Goal: Information Seeking & Learning: Learn about a topic

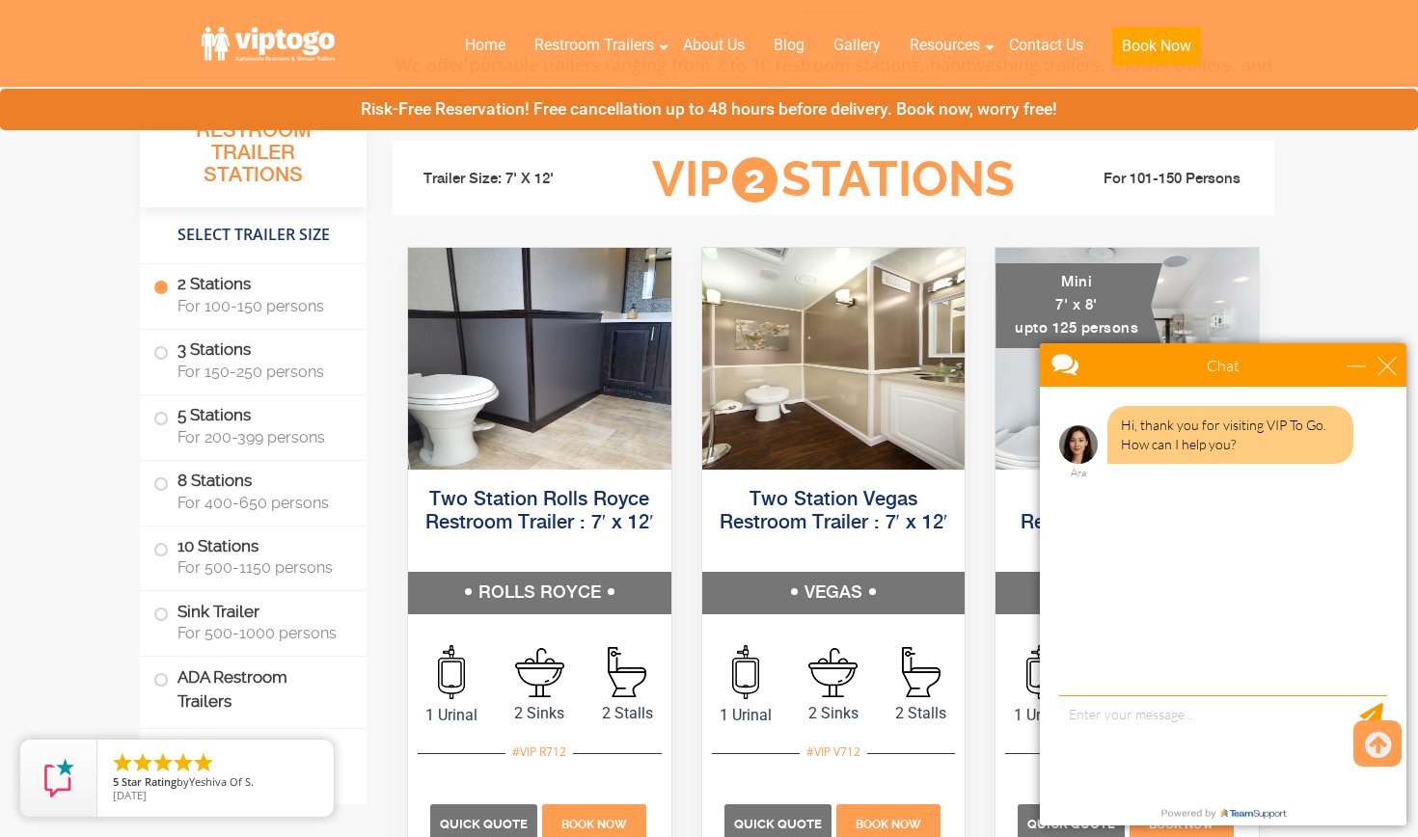
scroll to position [817, 0]
click at [1390, 368] on div "close" at bounding box center [1386, 365] width 19 height 19
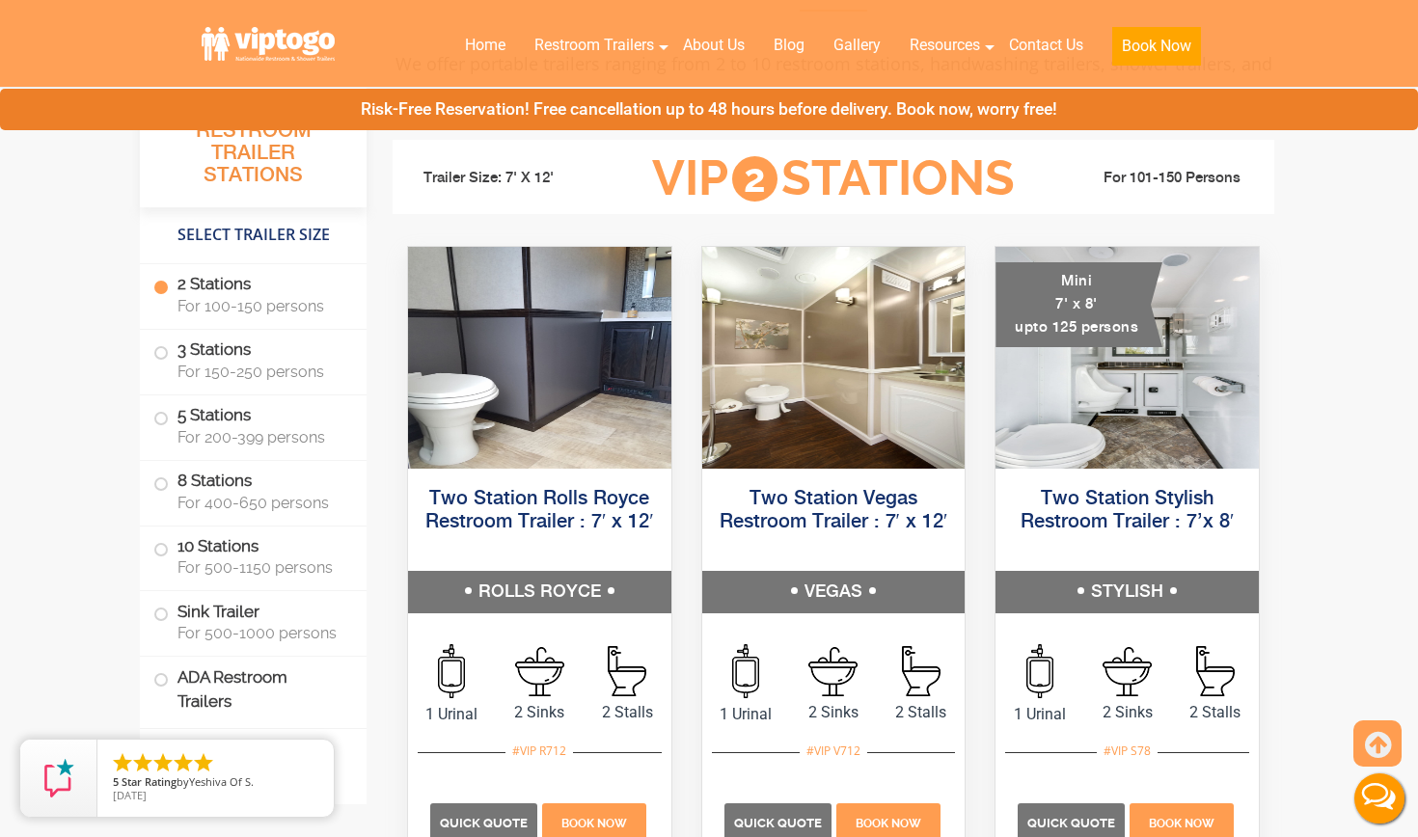
scroll to position [0, 0]
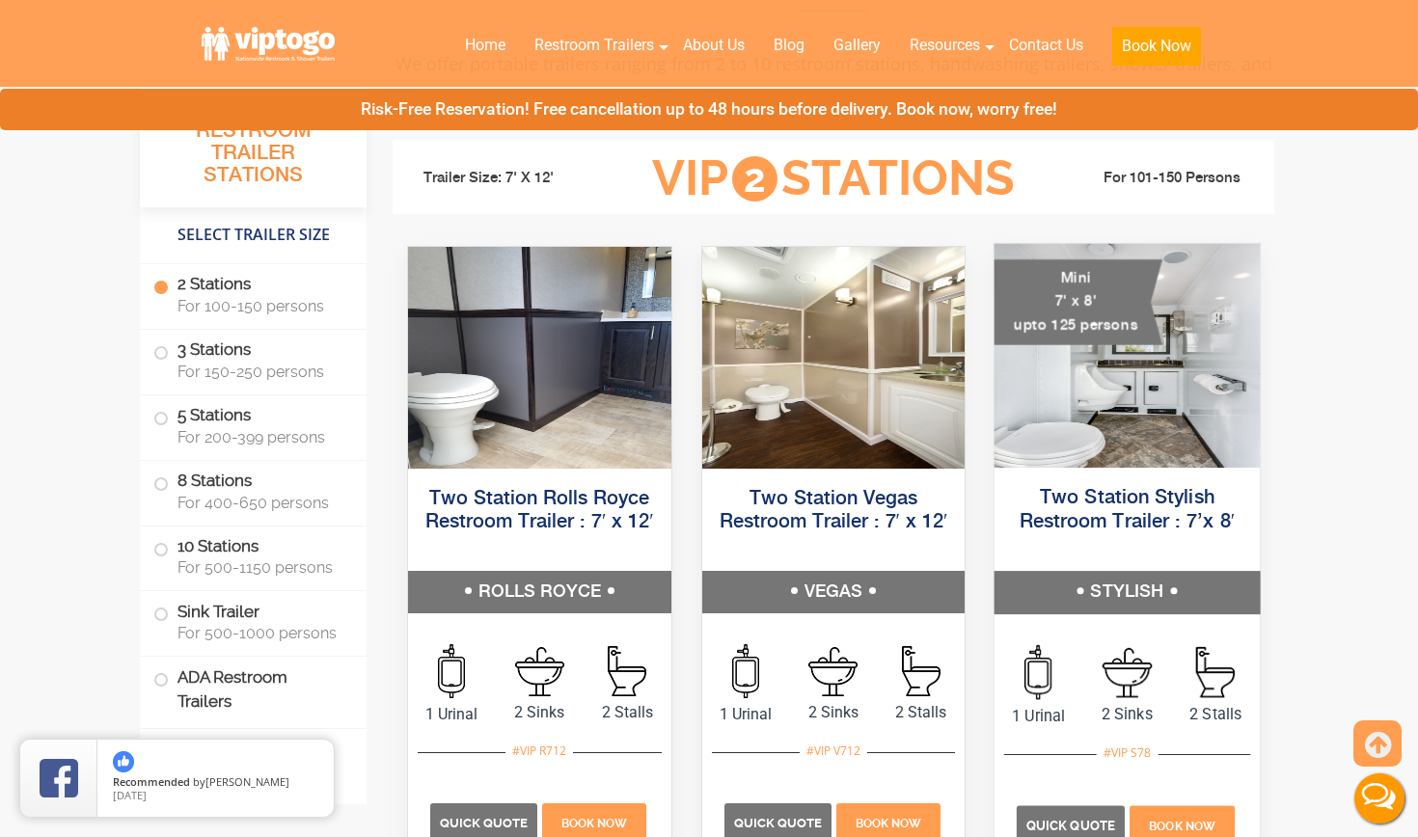
click at [1177, 414] on img at bounding box center [1126, 356] width 265 height 224
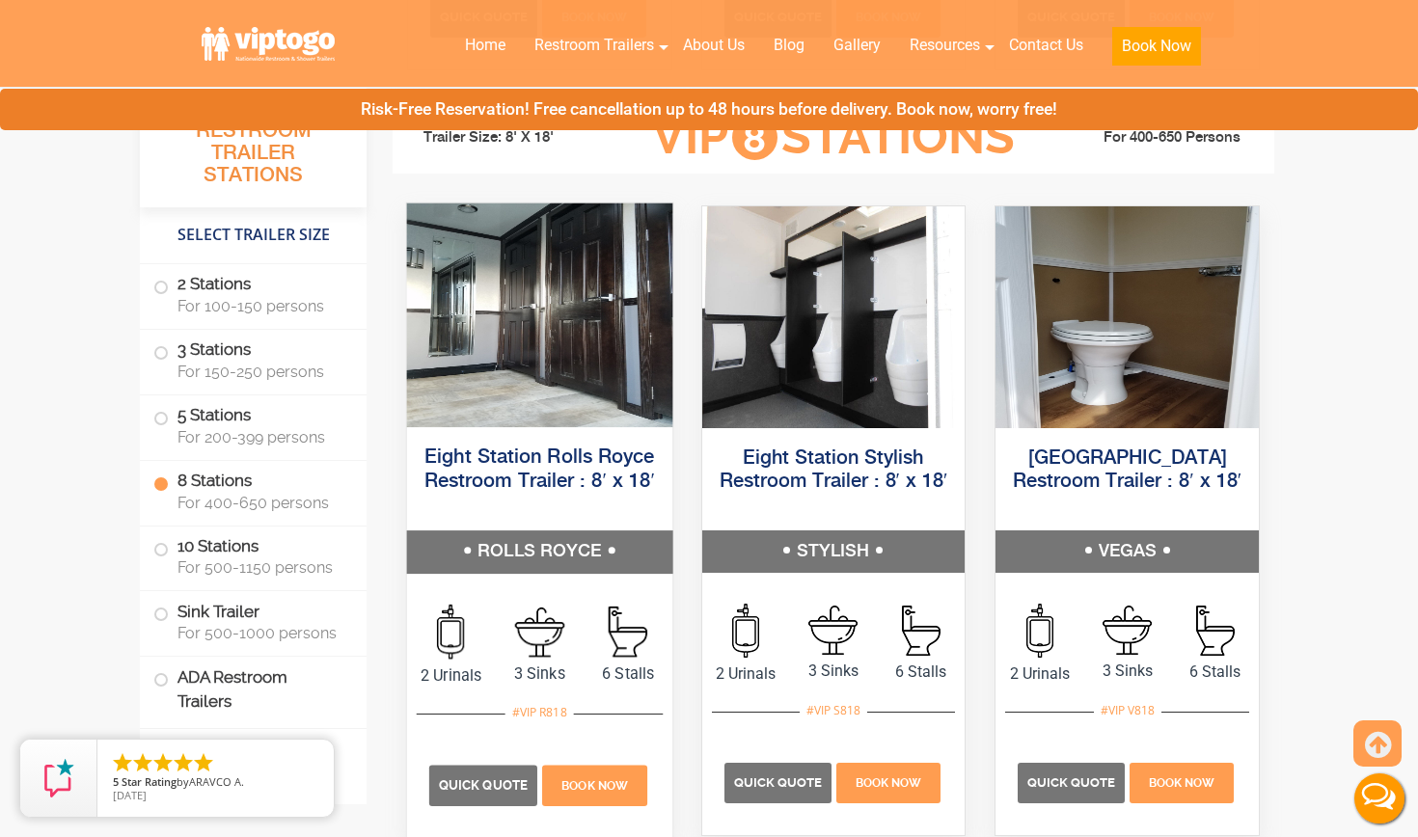
scroll to position [3661, 0]
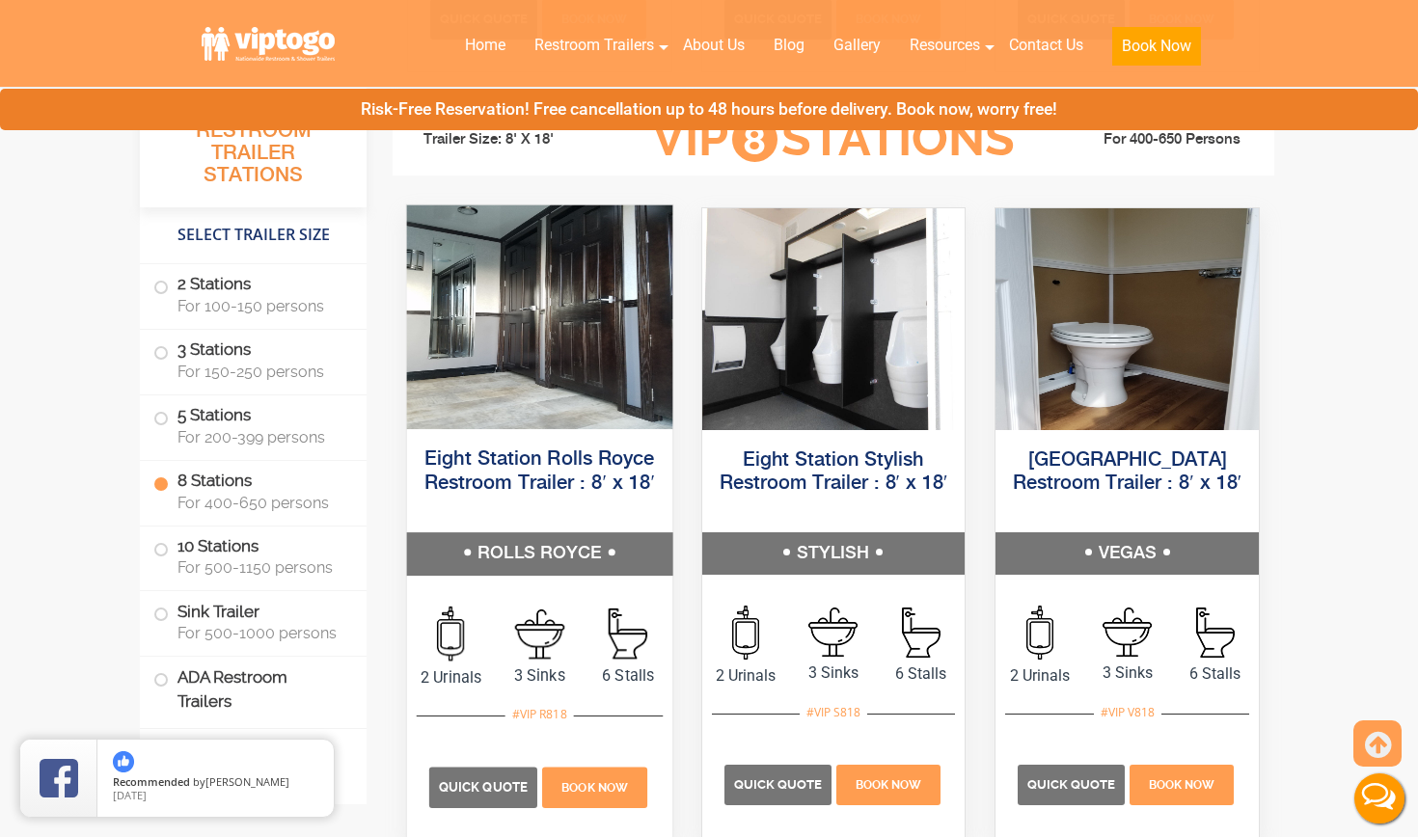
click at [581, 354] on img at bounding box center [539, 316] width 265 height 224
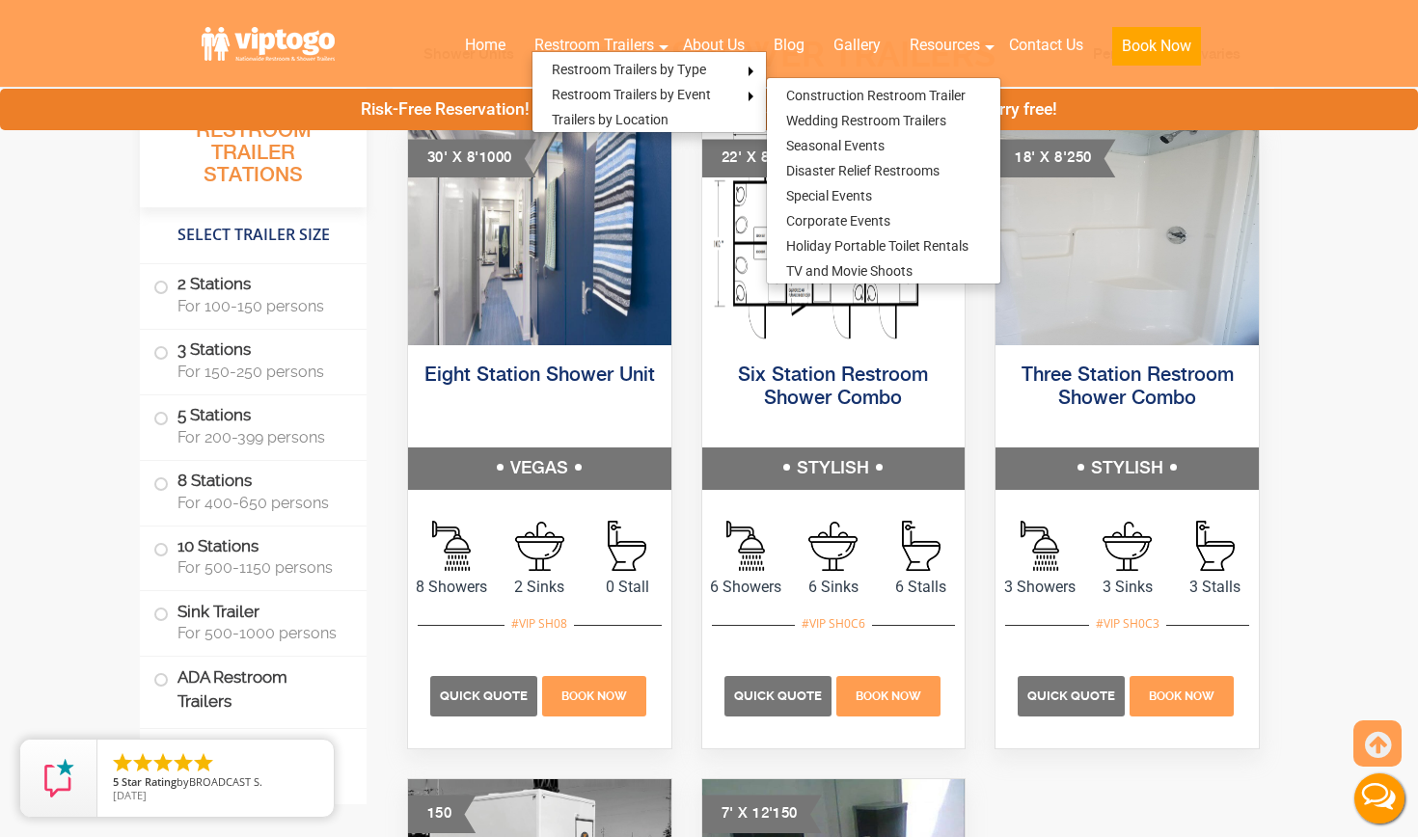
scroll to position [7589, 0]
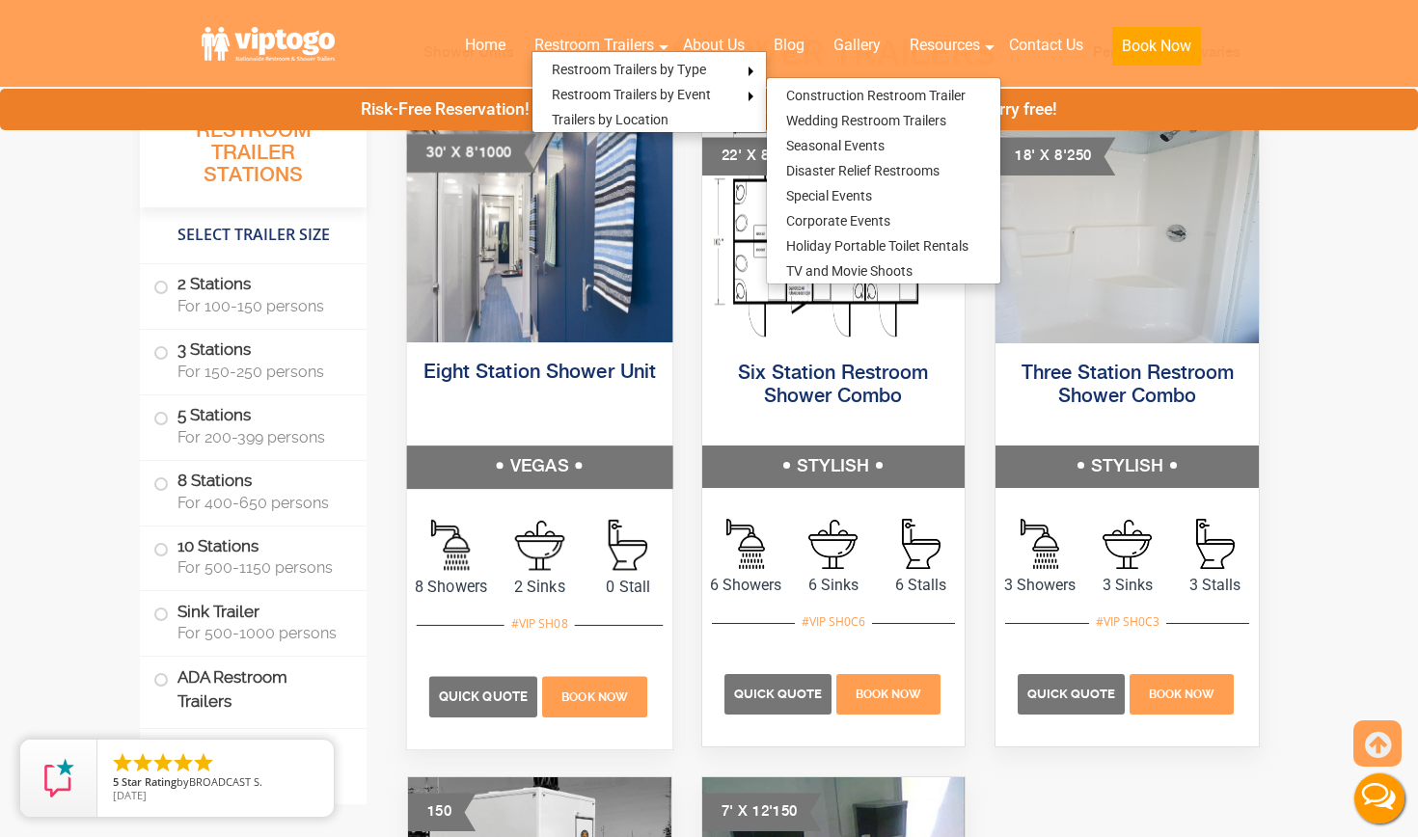
click at [583, 305] on img at bounding box center [539, 231] width 265 height 224
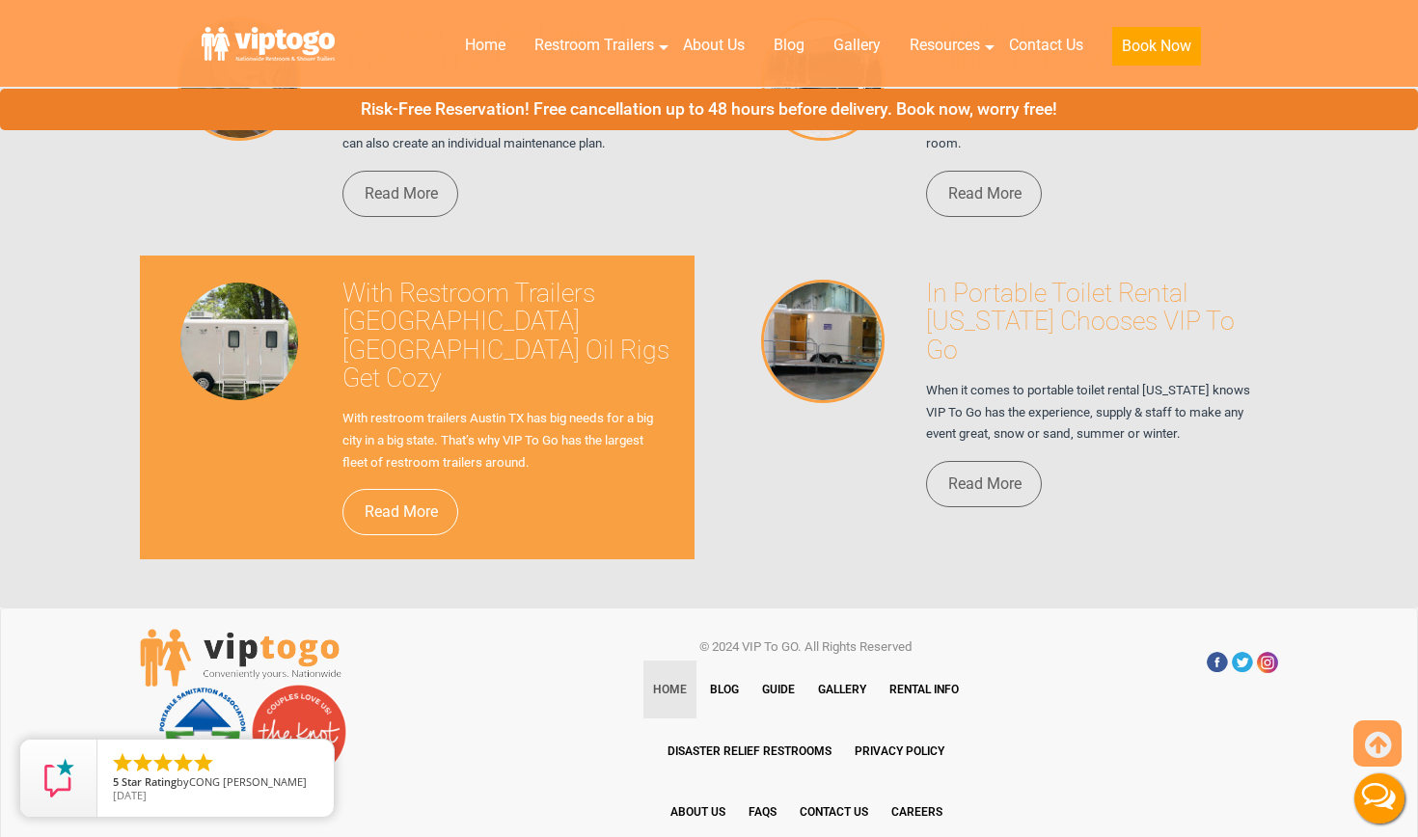
scroll to position [13250, 0]
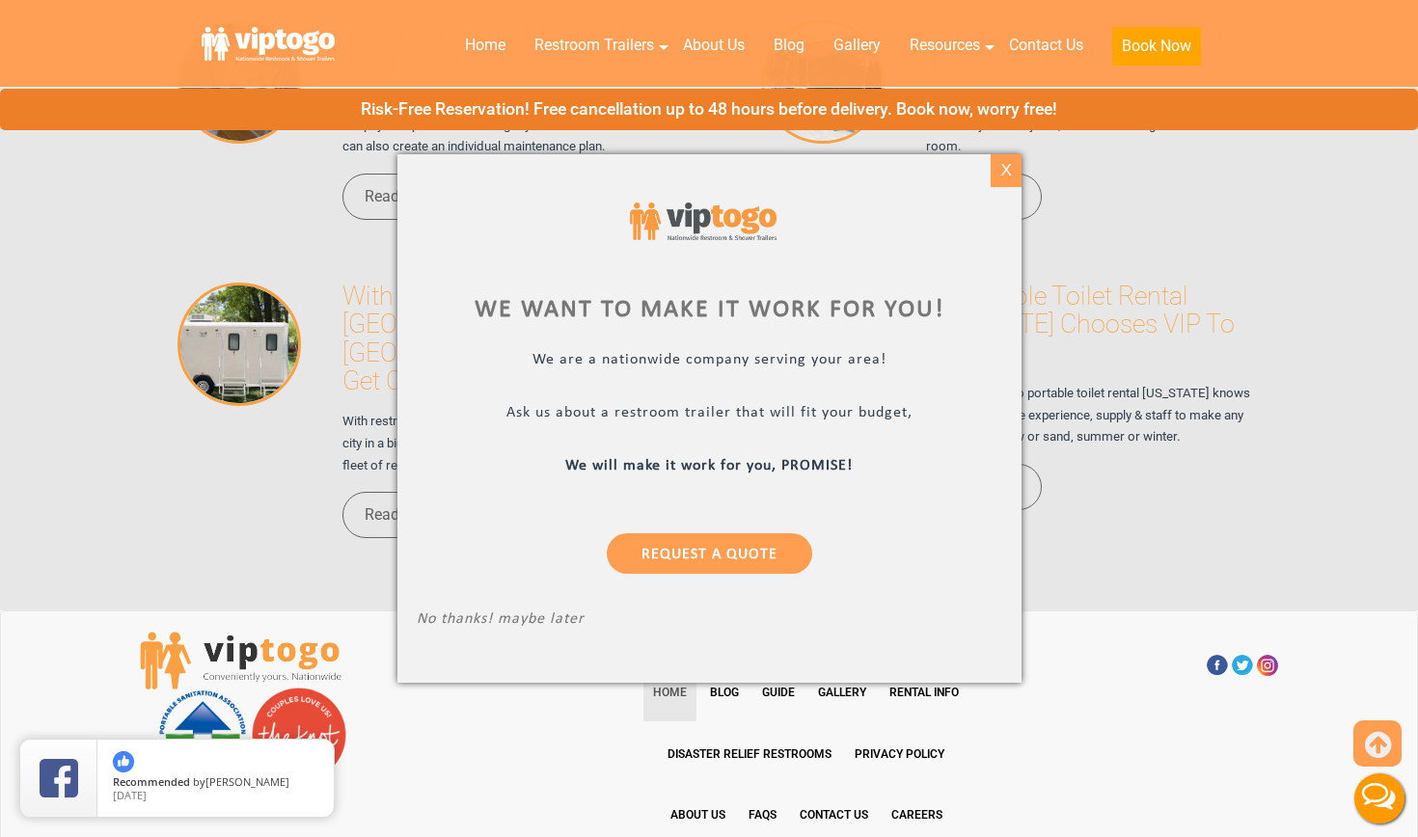
click at [1003, 173] on div "X" at bounding box center [1005, 170] width 30 height 33
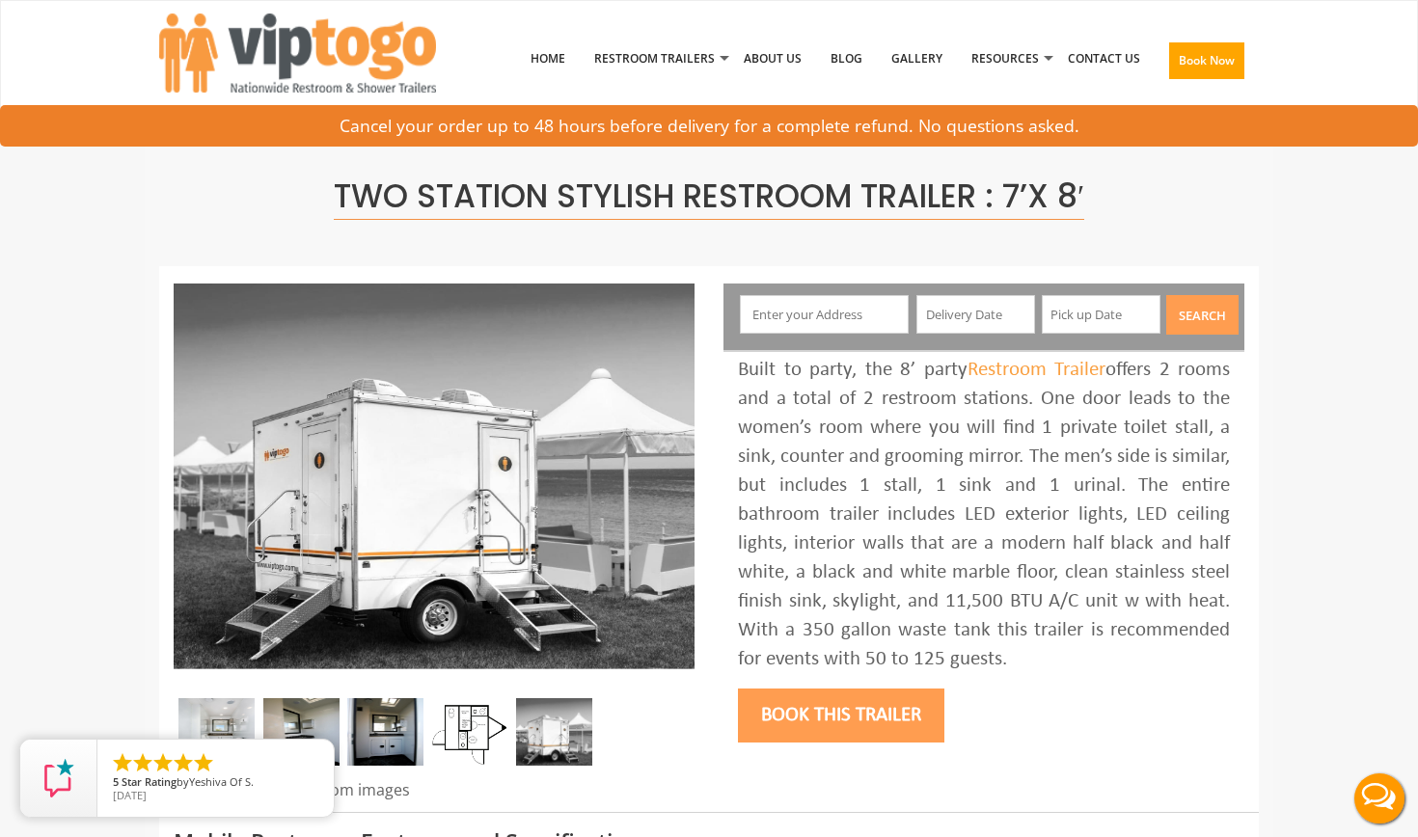
click at [401, 721] on img at bounding box center [385, 732] width 76 height 68
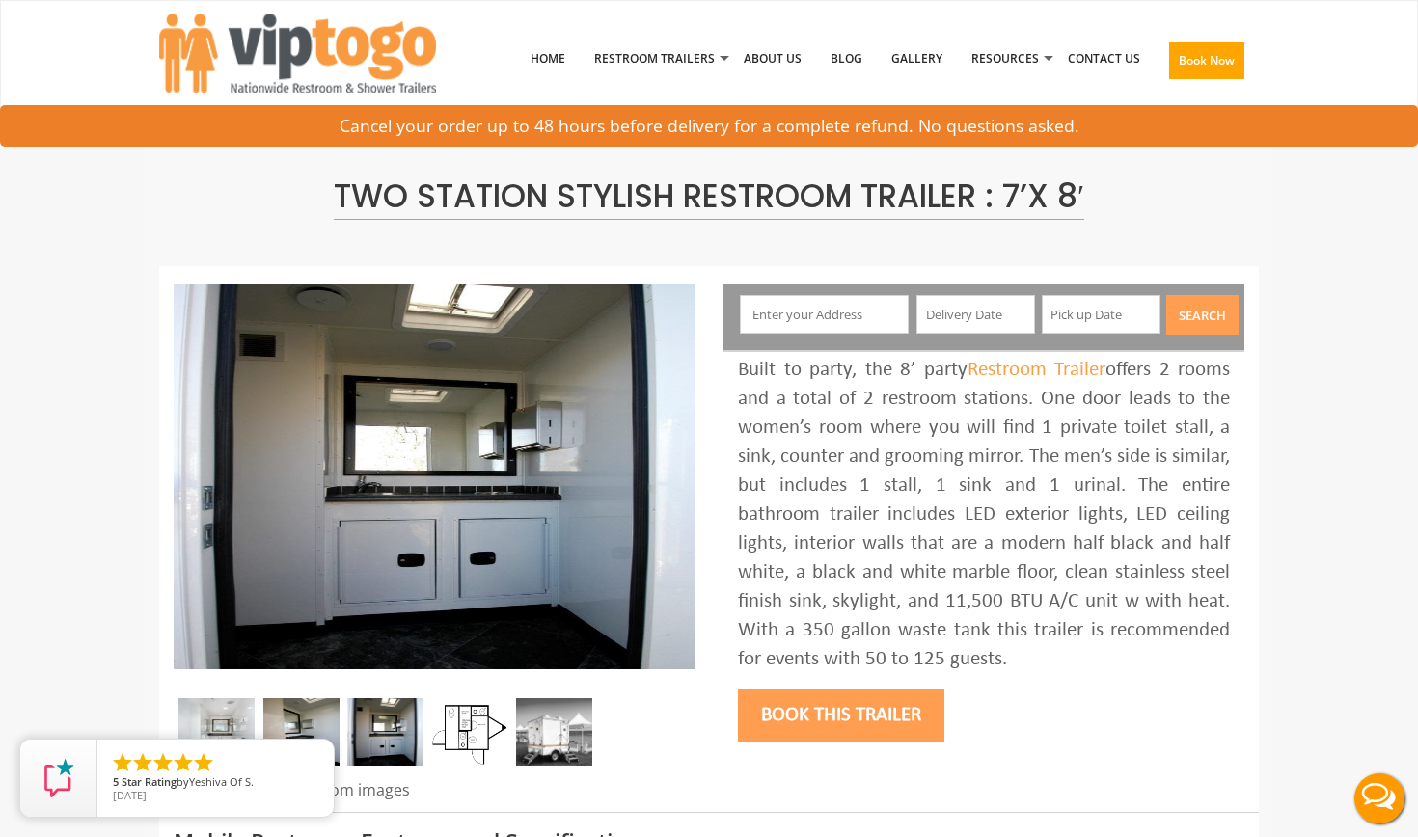
click at [333, 729] on img at bounding box center [301, 732] width 76 height 68
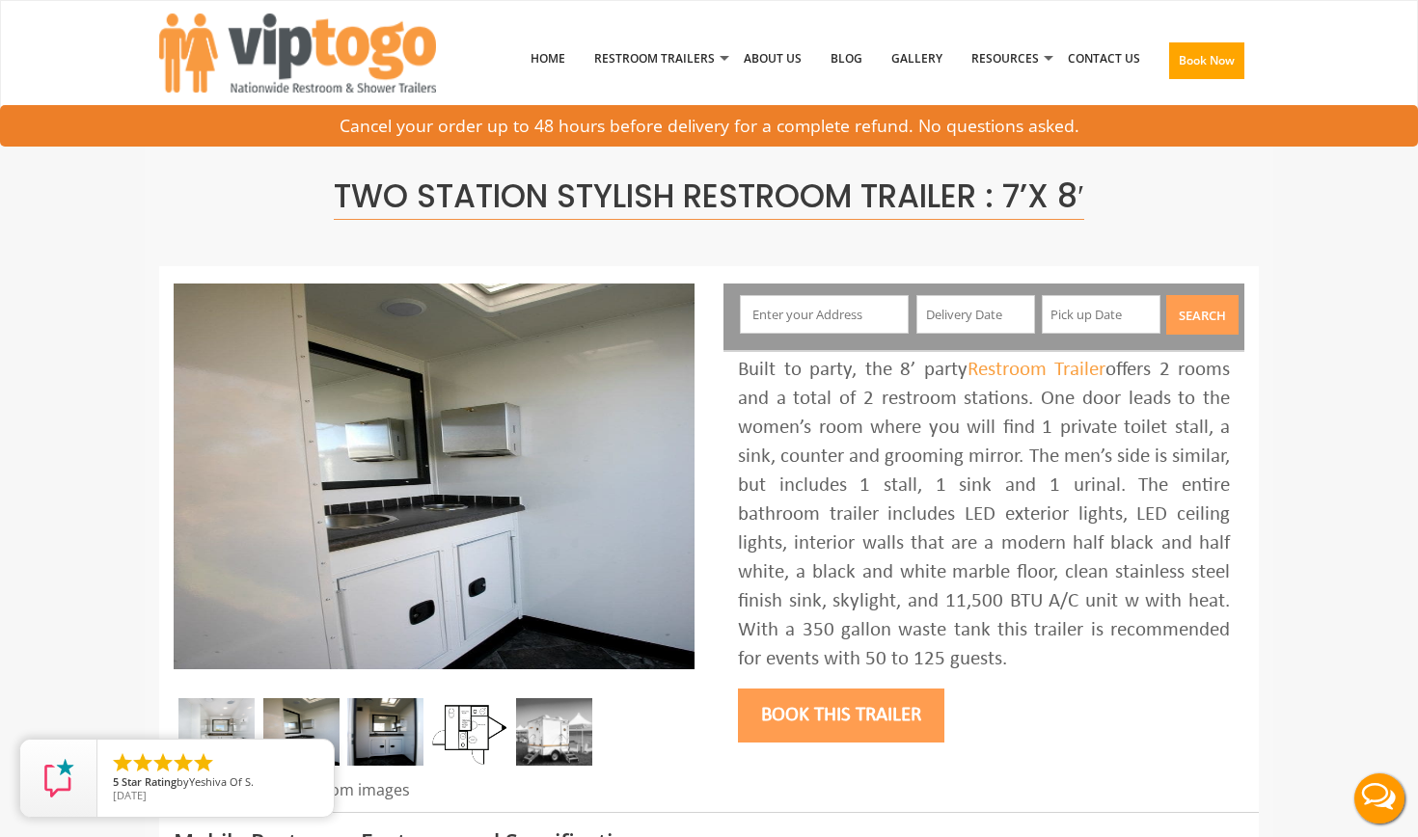
click at [234, 709] on img at bounding box center [216, 732] width 76 height 68
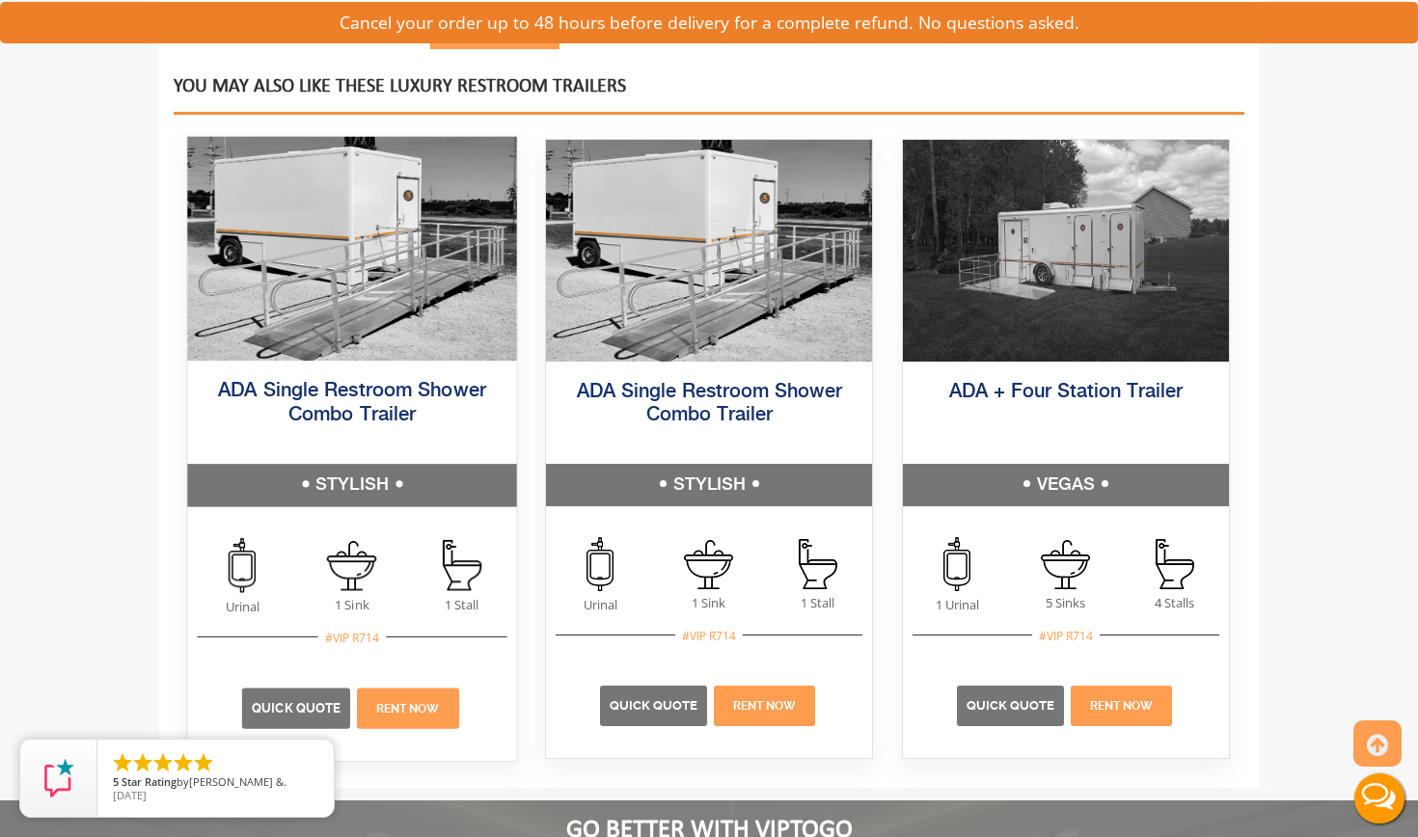
scroll to position [2663, 0]
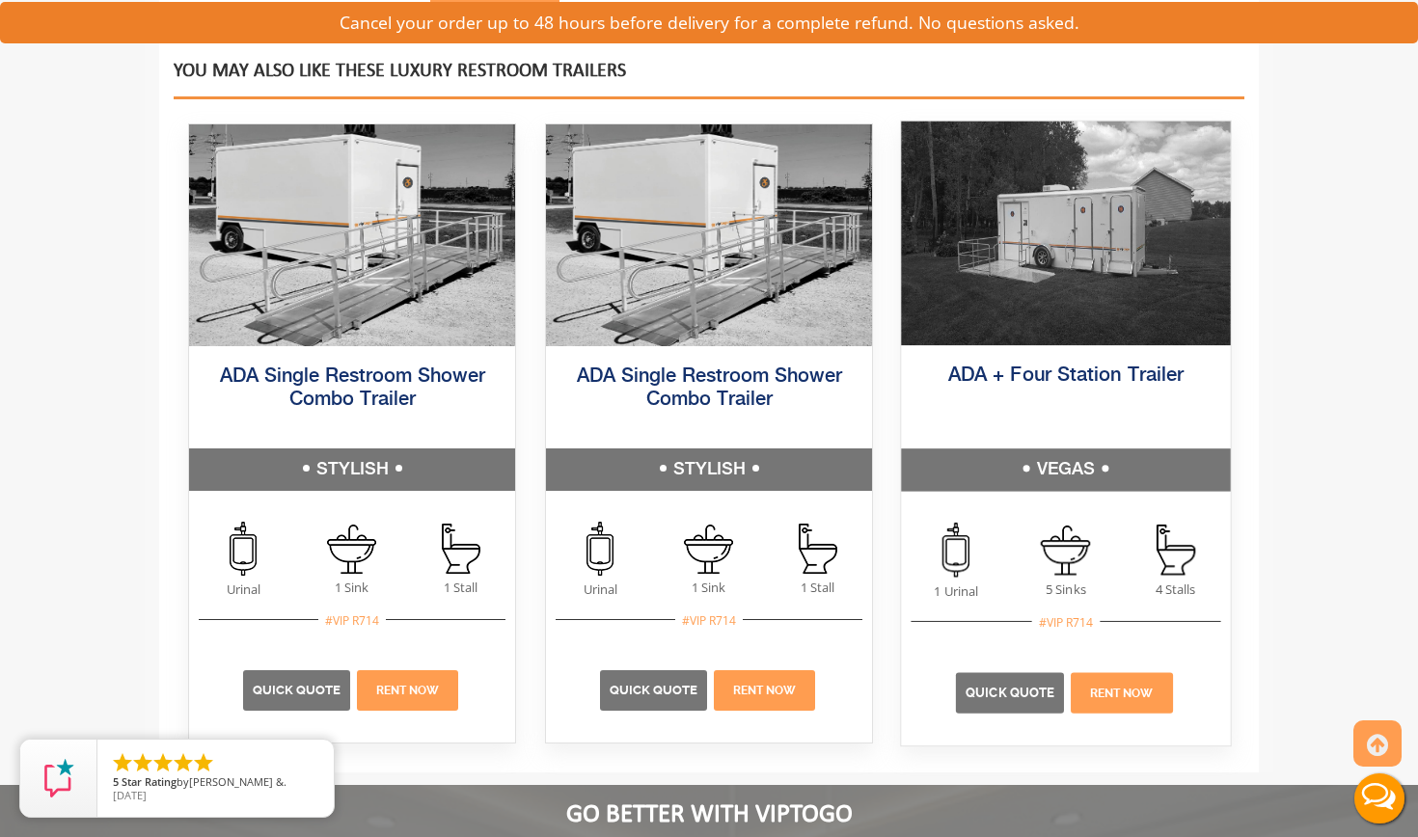
click at [1014, 282] on img at bounding box center [1065, 234] width 329 height 224
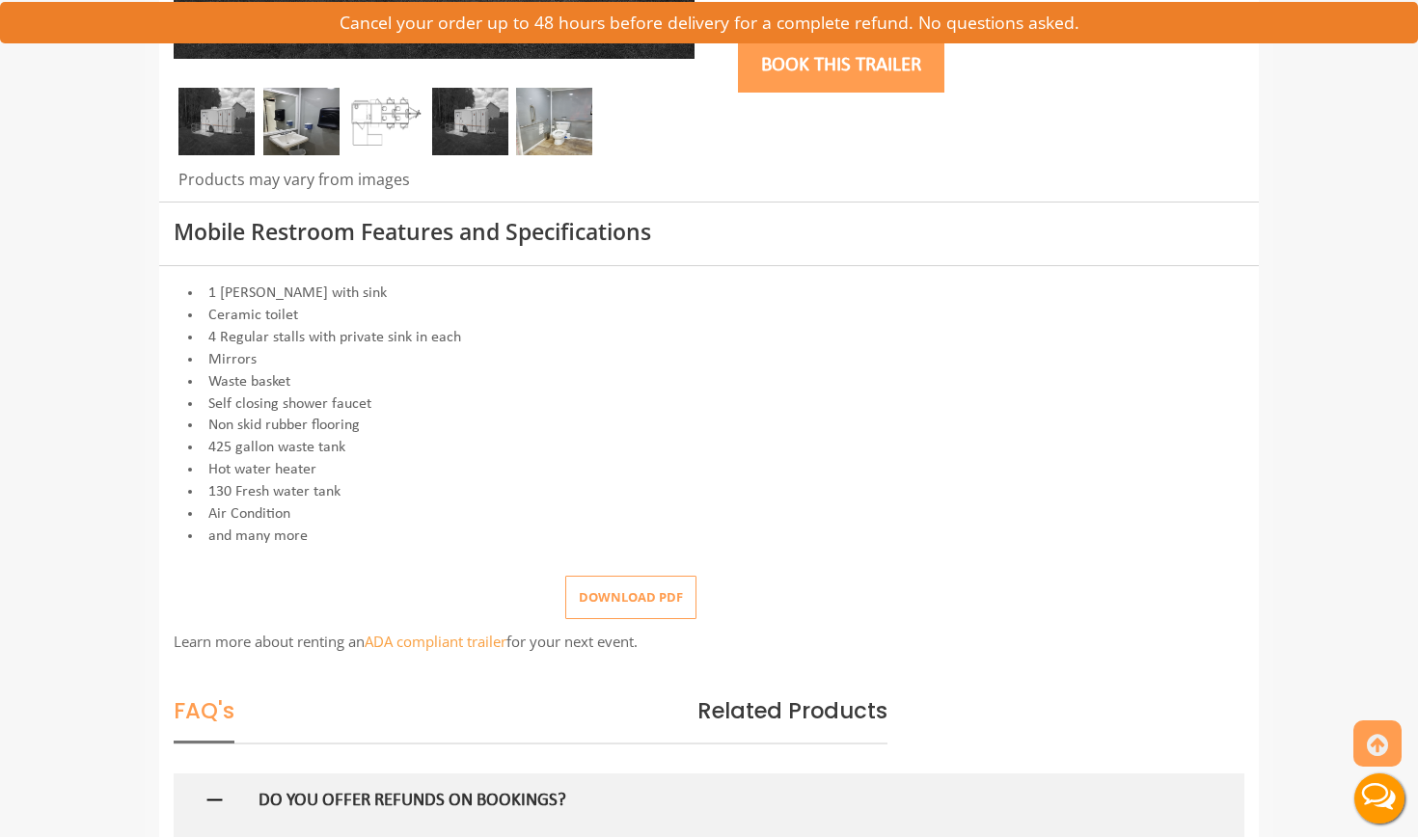
scroll to position [611, 0]
click at [536, 94] on img at bounding box center [554, 121] width 76 height 68
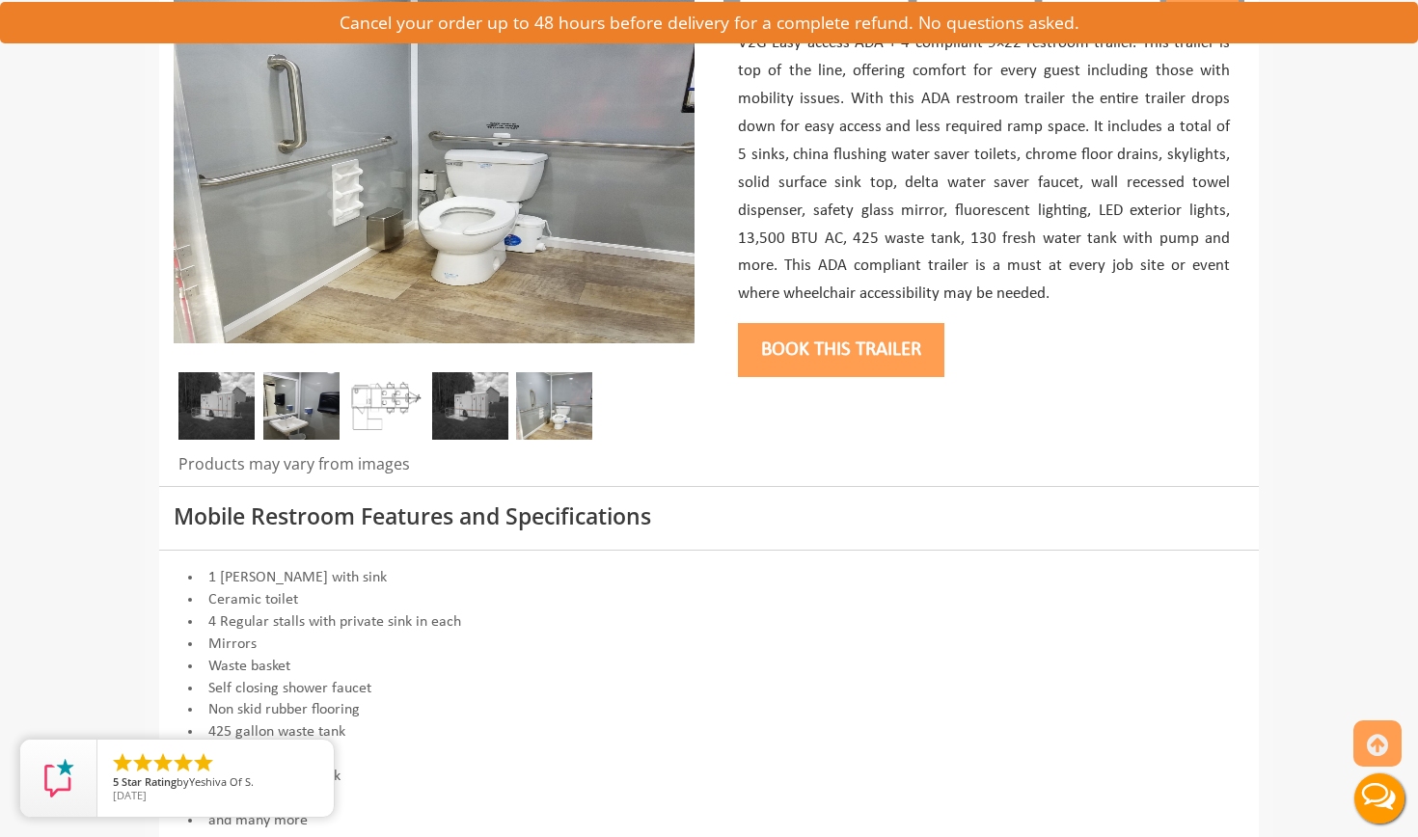
scroll to position [310, 0]
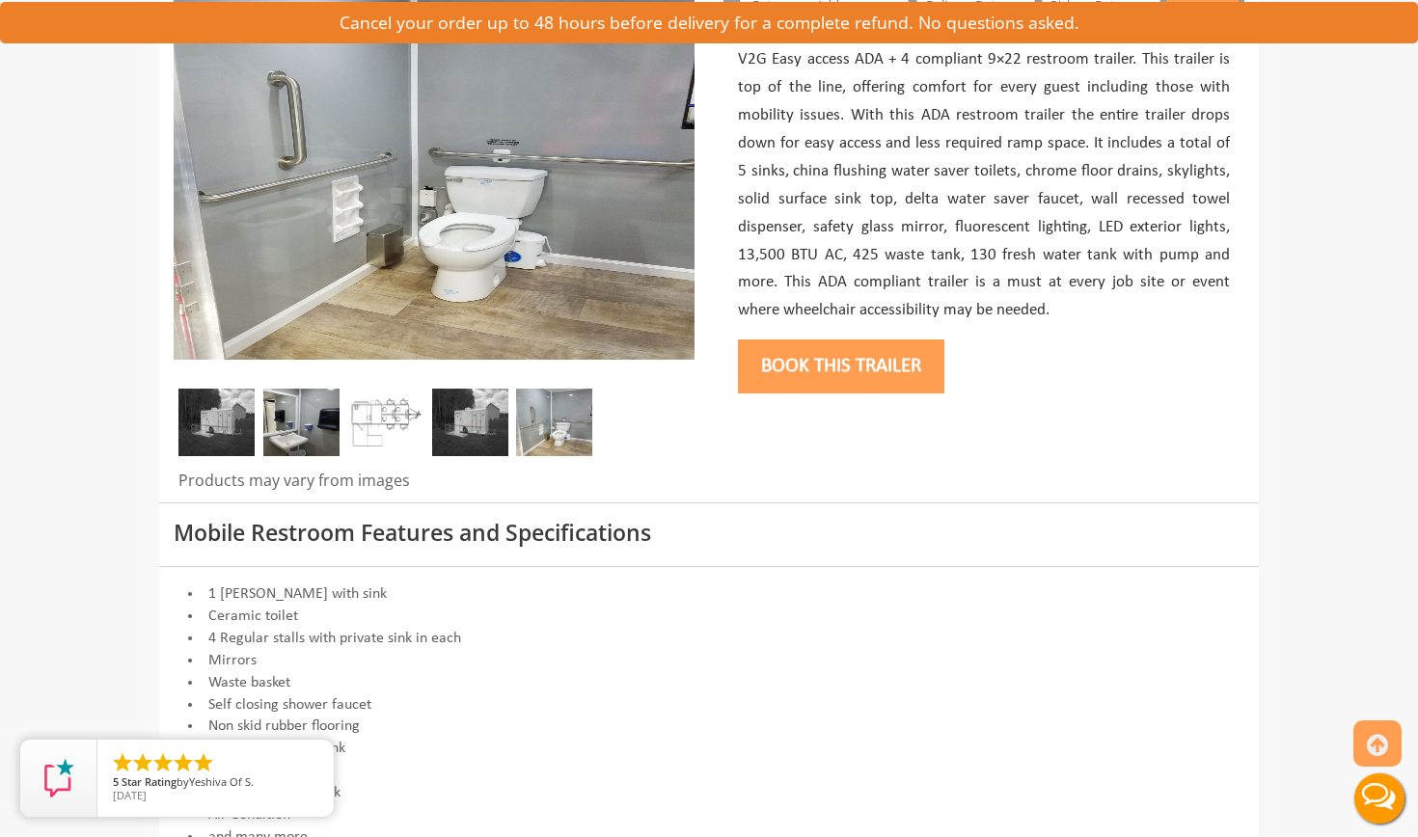
click at [298, 420] on img at bounding box center [301, 423] width 76 height 68
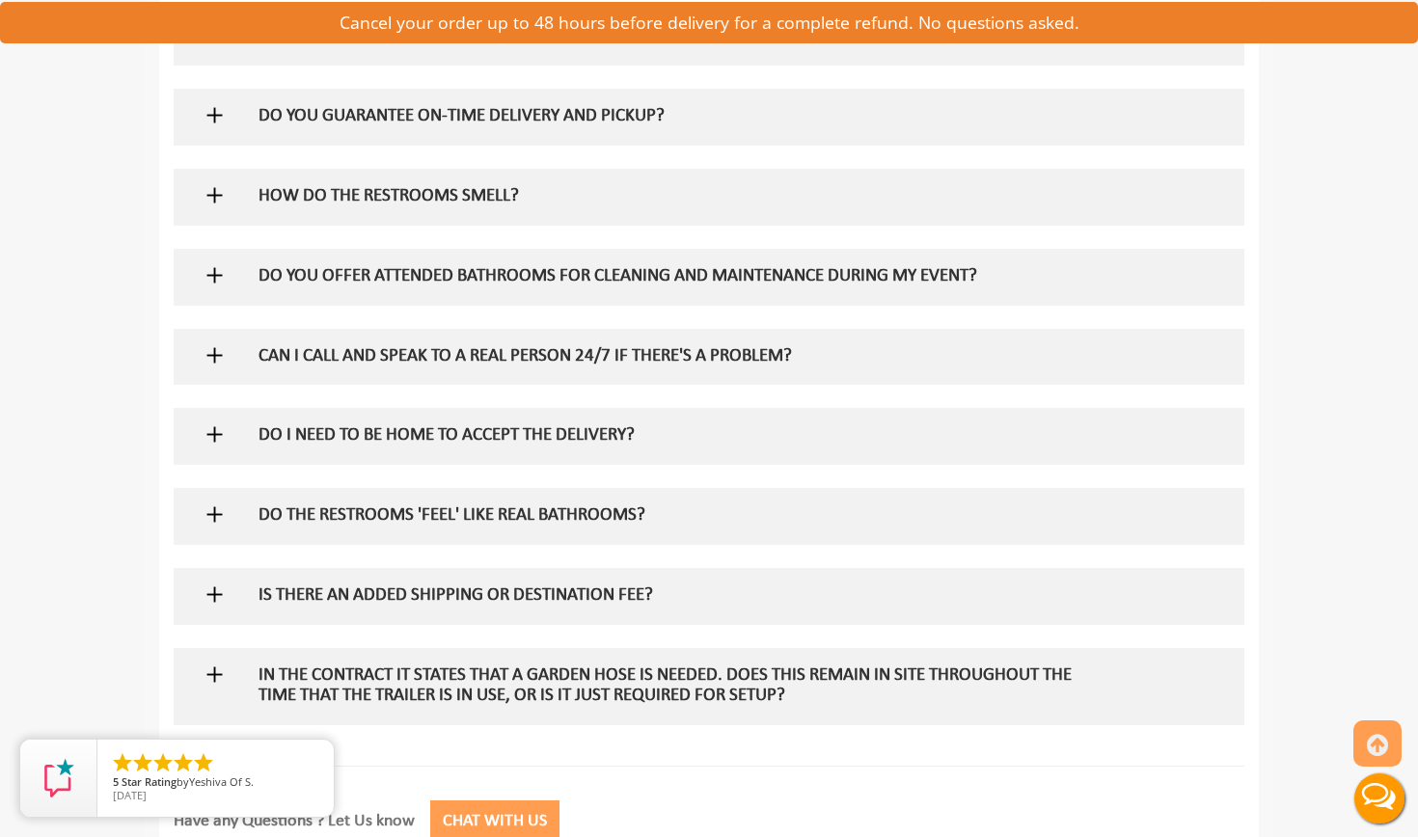
scroll to position [2092, 0]
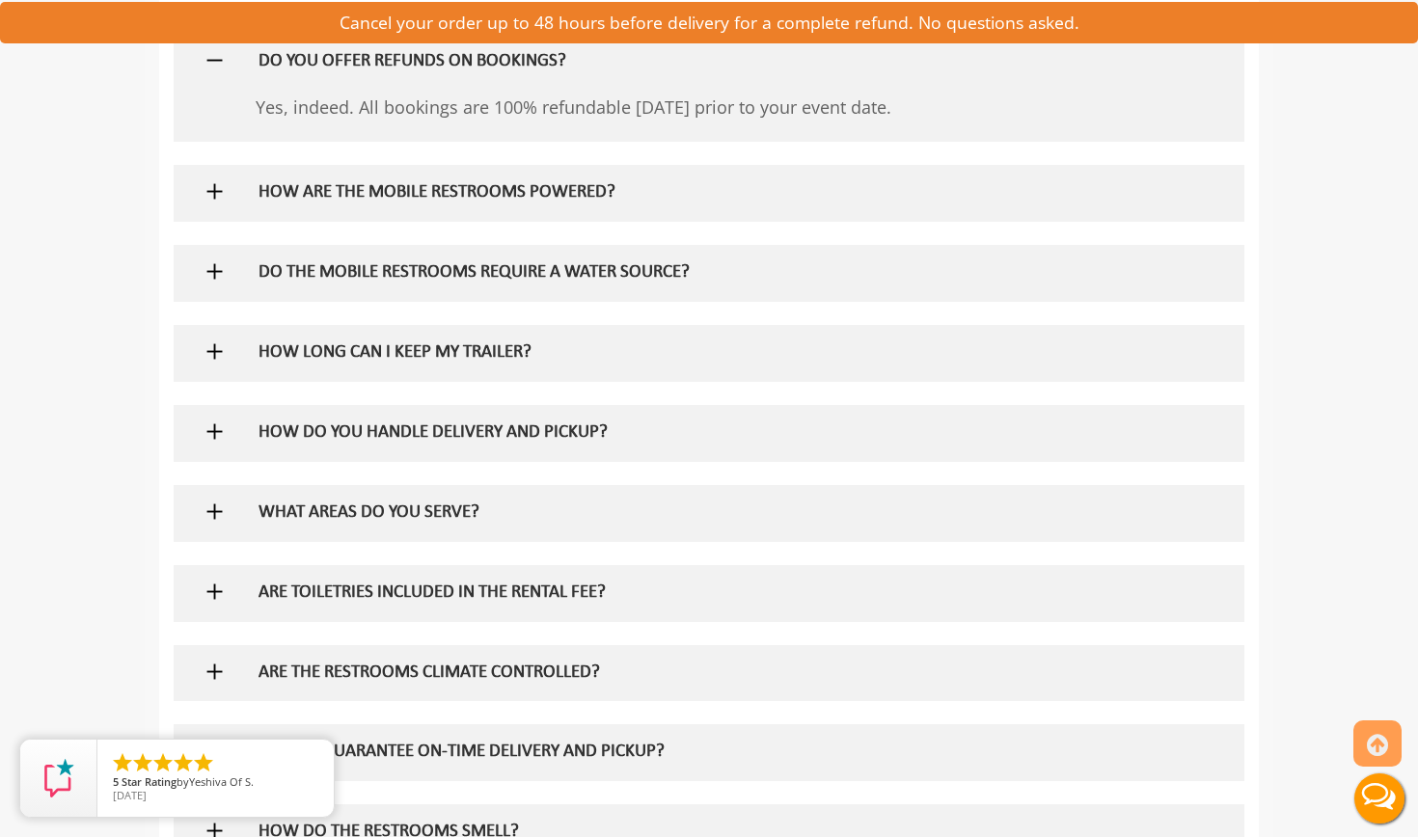
scroll to position [1230, 0]
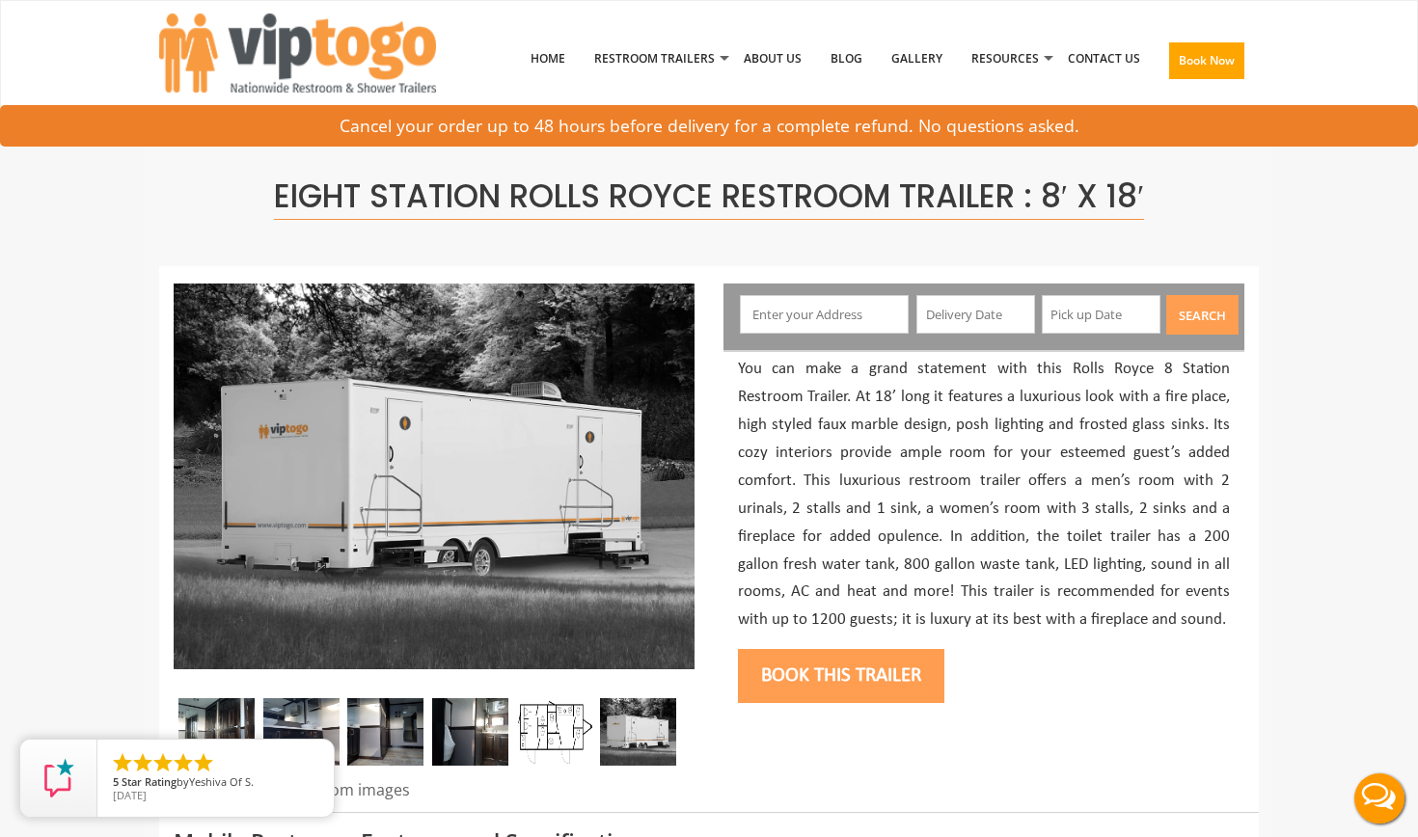
click at [315, 733] on img at bounding box center [301, 732] width 76 height 68
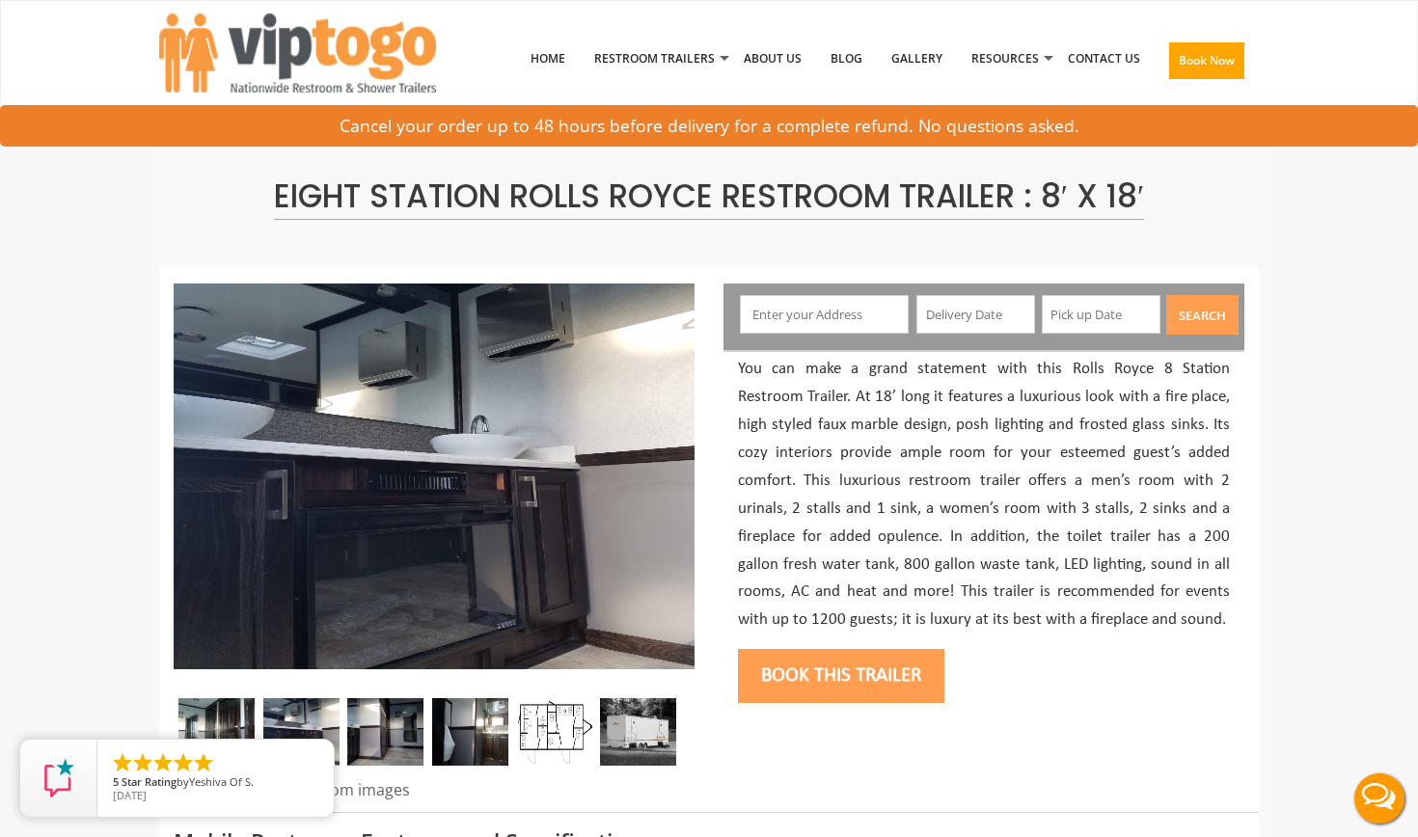
click at [383, 725] on img at bounding box center [385, 732] width 76 height 68
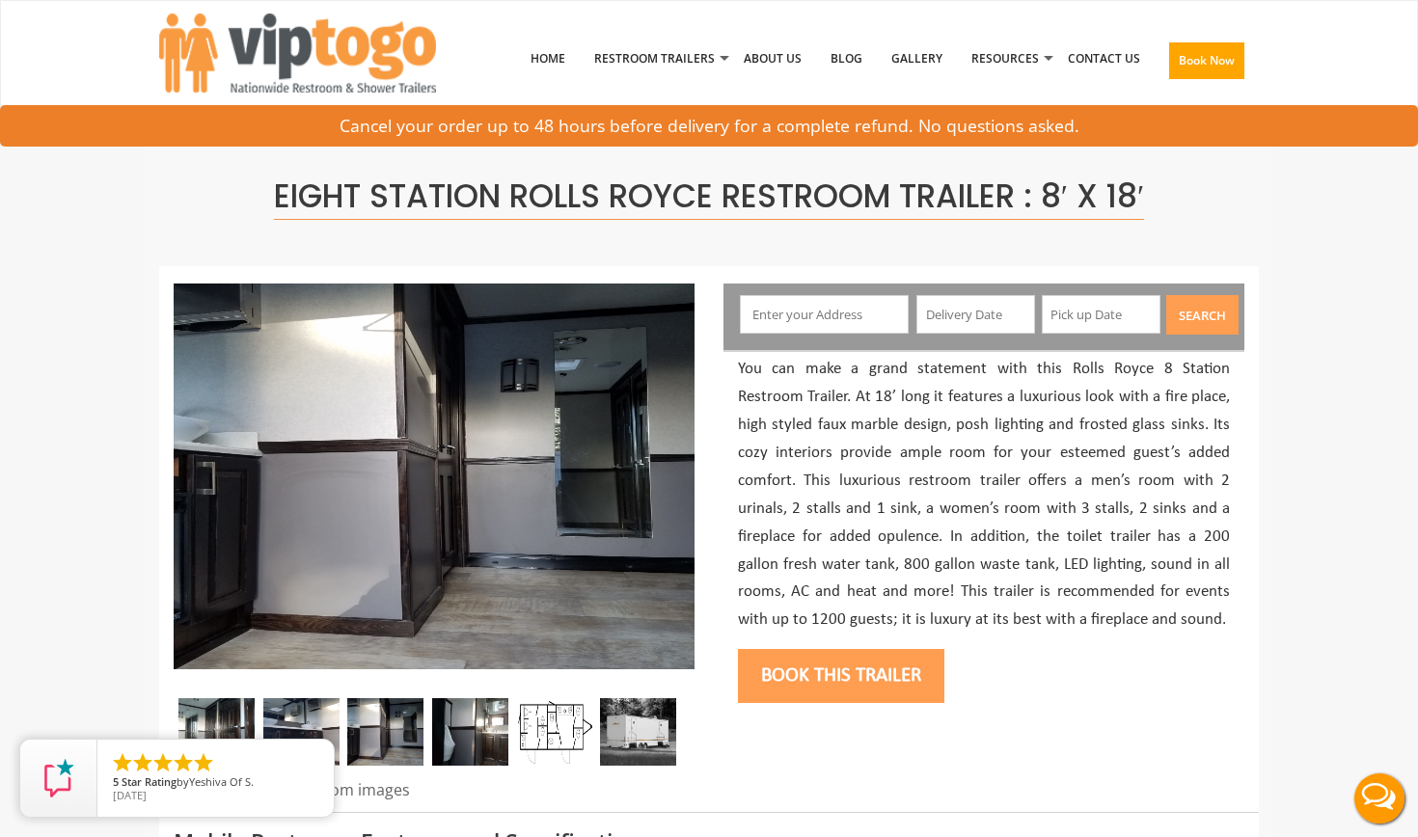
click at [460, 735] on img at bounding box center [470, 732] width 76 height 68
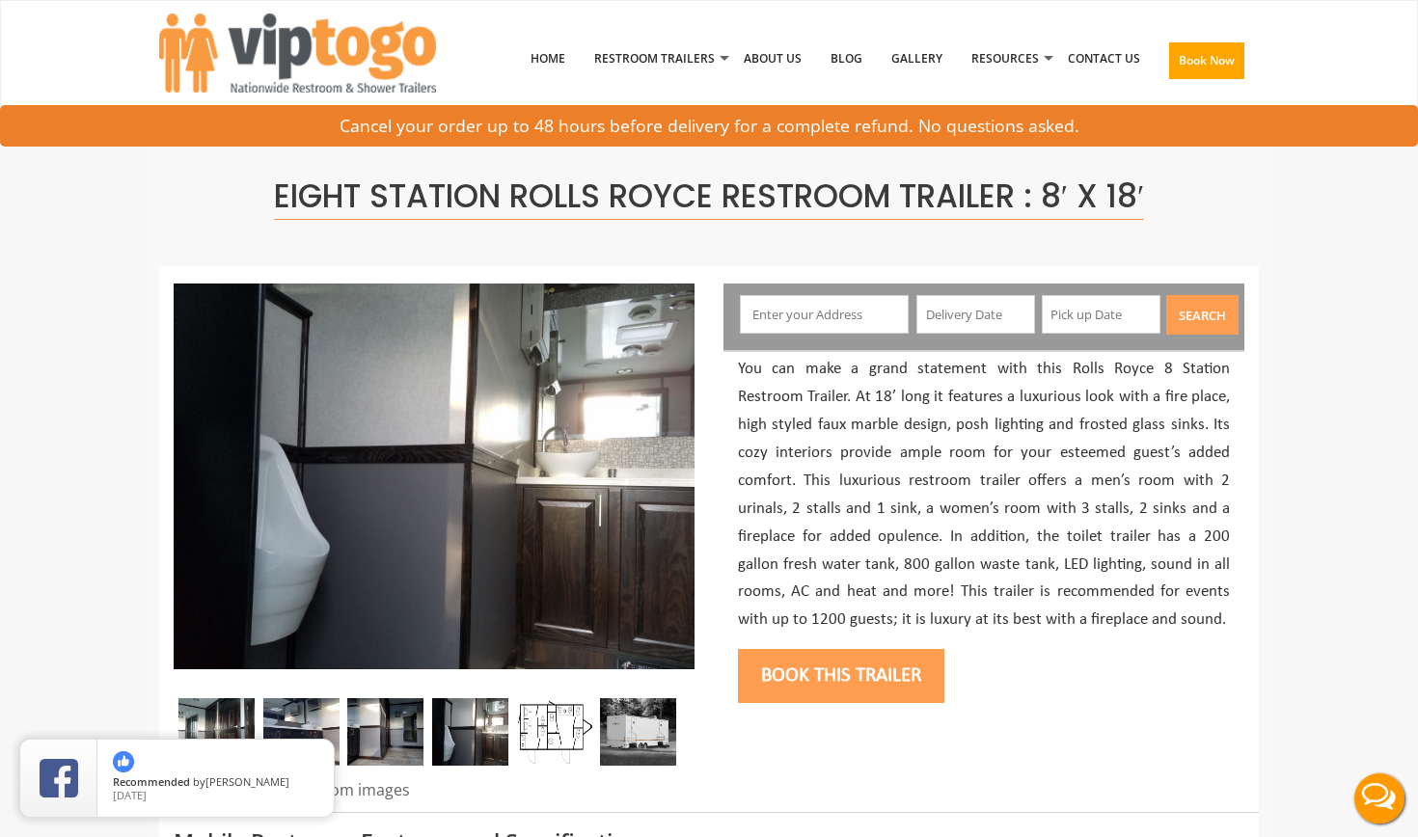
click at [637, 732] on img at bounding box center [638, 732] width 76 height 68
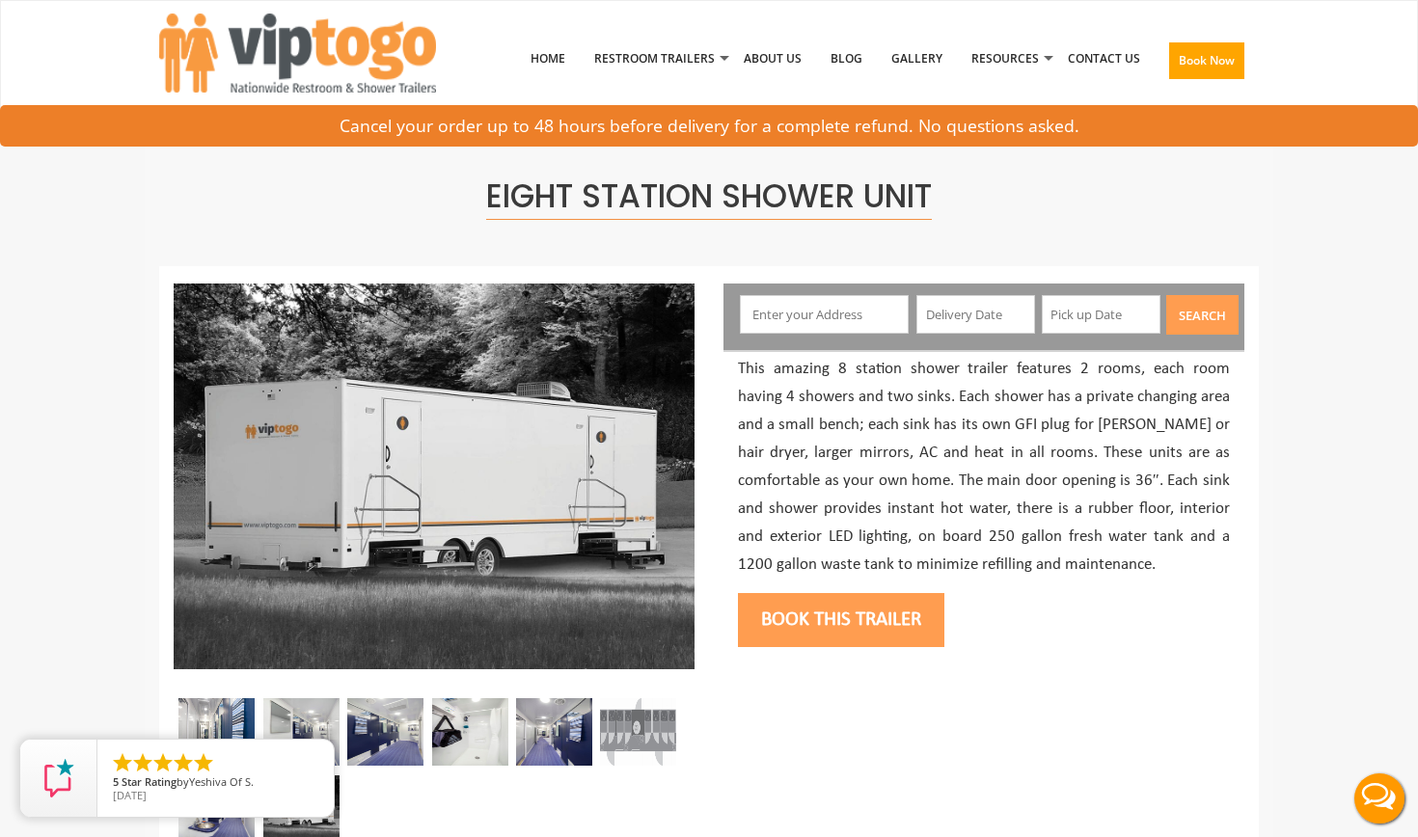
click at [226, 734] on img at bounding box center [216, 732] width 76 height 68
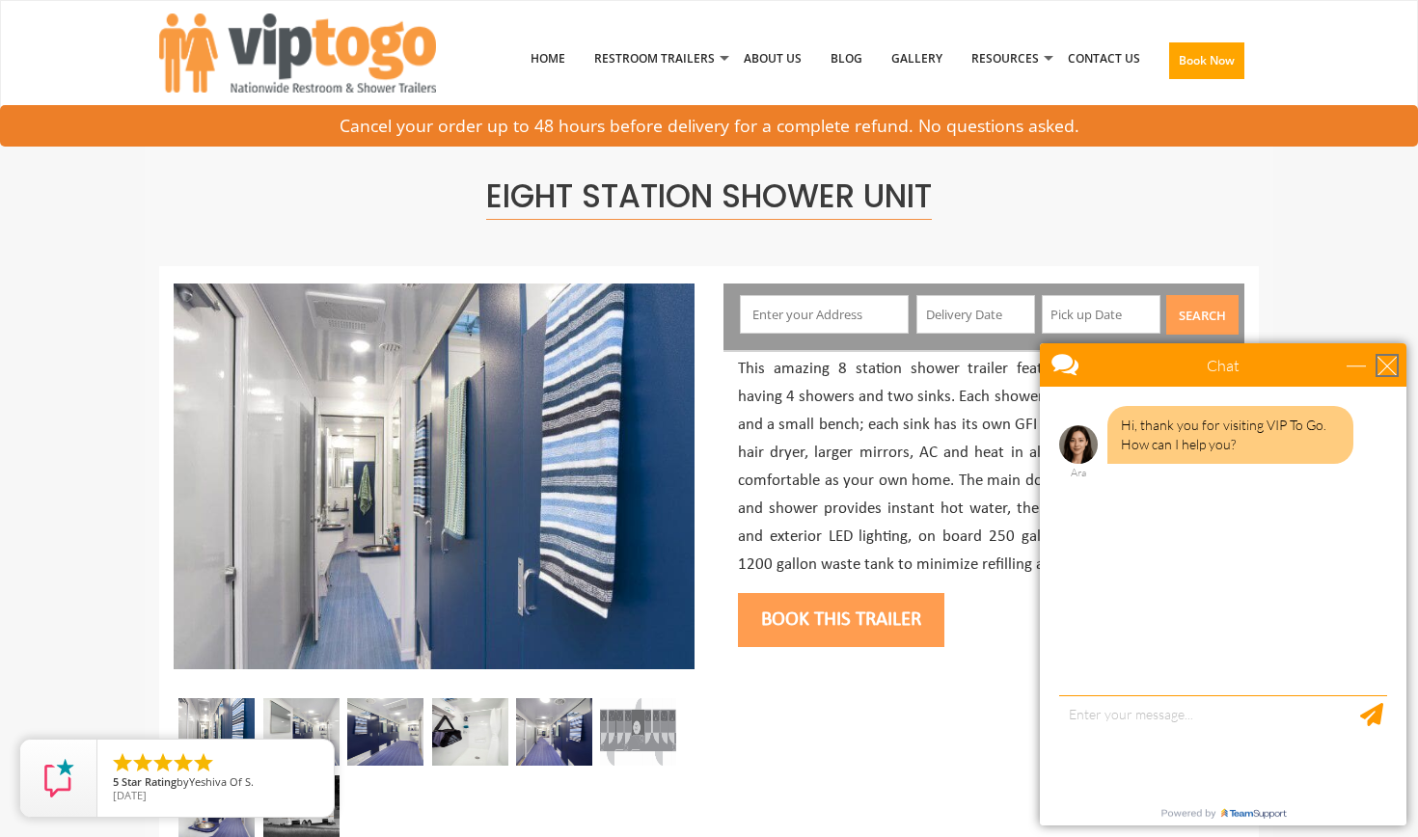
click at [1387, 360] on div "close" at bounding box center [1386, 365] width 19 height 19
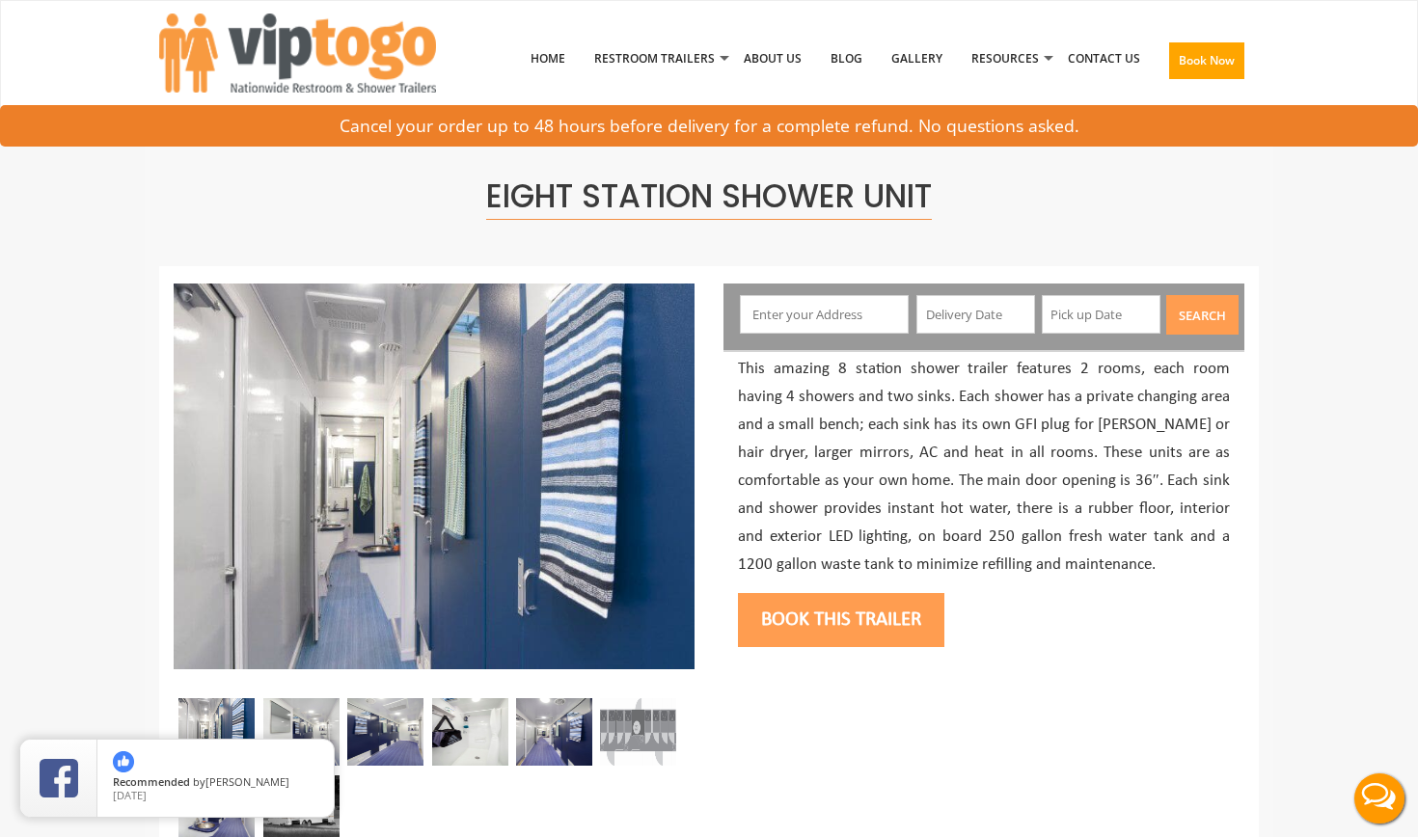
click at [295, 716] on img at bounding box center [301, 732] width 76 height 68
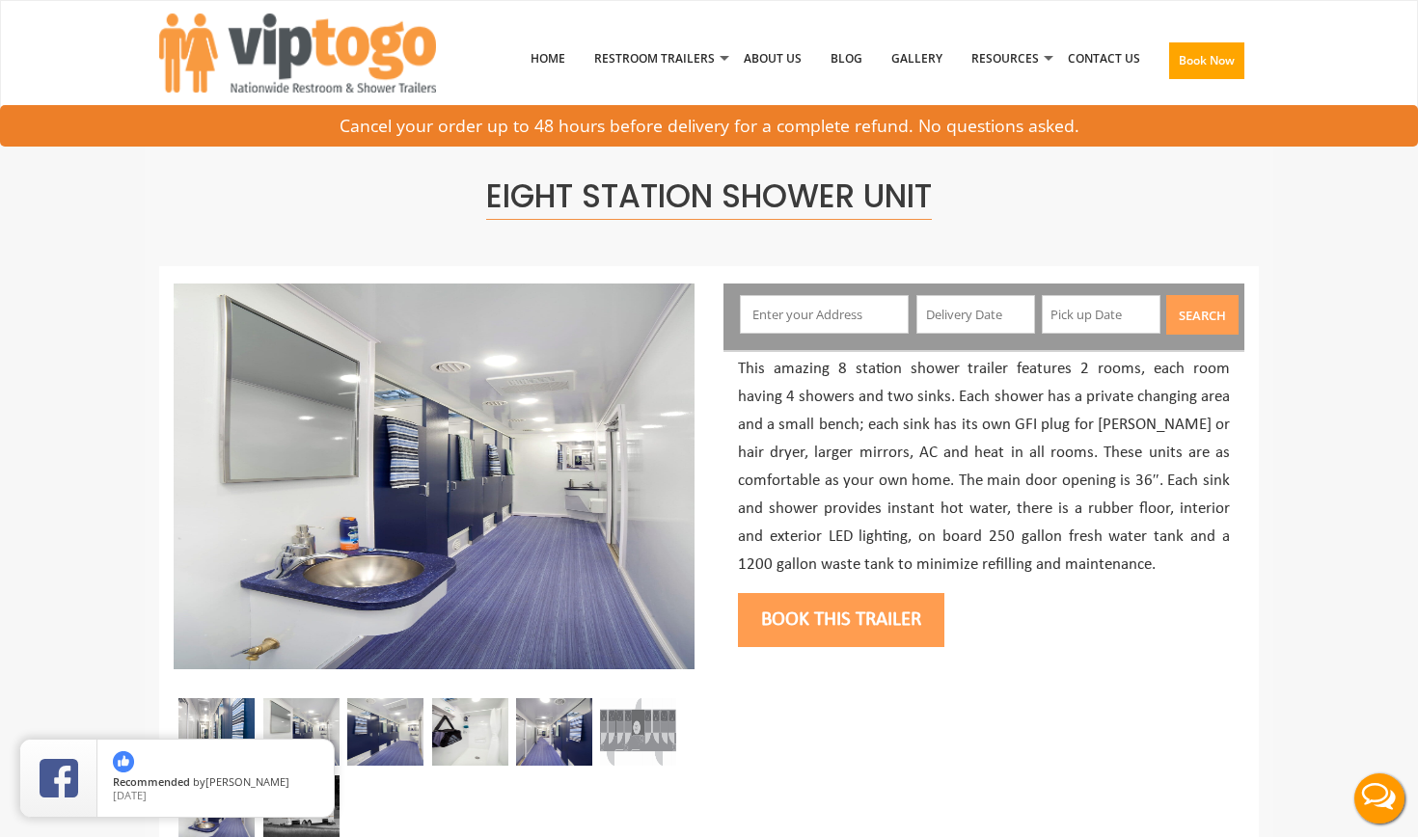
click at [377, 738] on img at bounding box center [385, 732] width 76 height 68
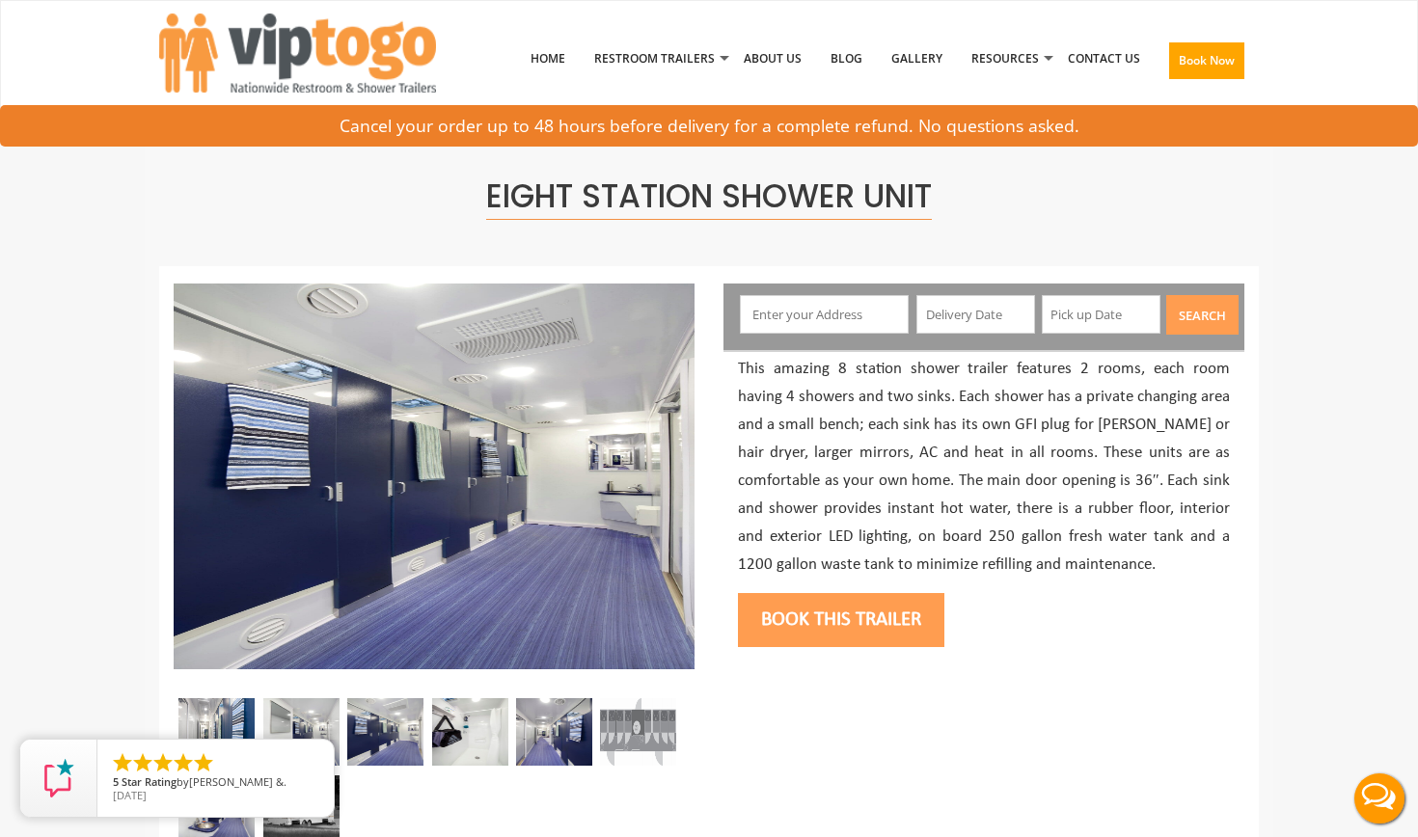
click at [481, 747] on img at bounding box center [470, 732] width 76 height 68
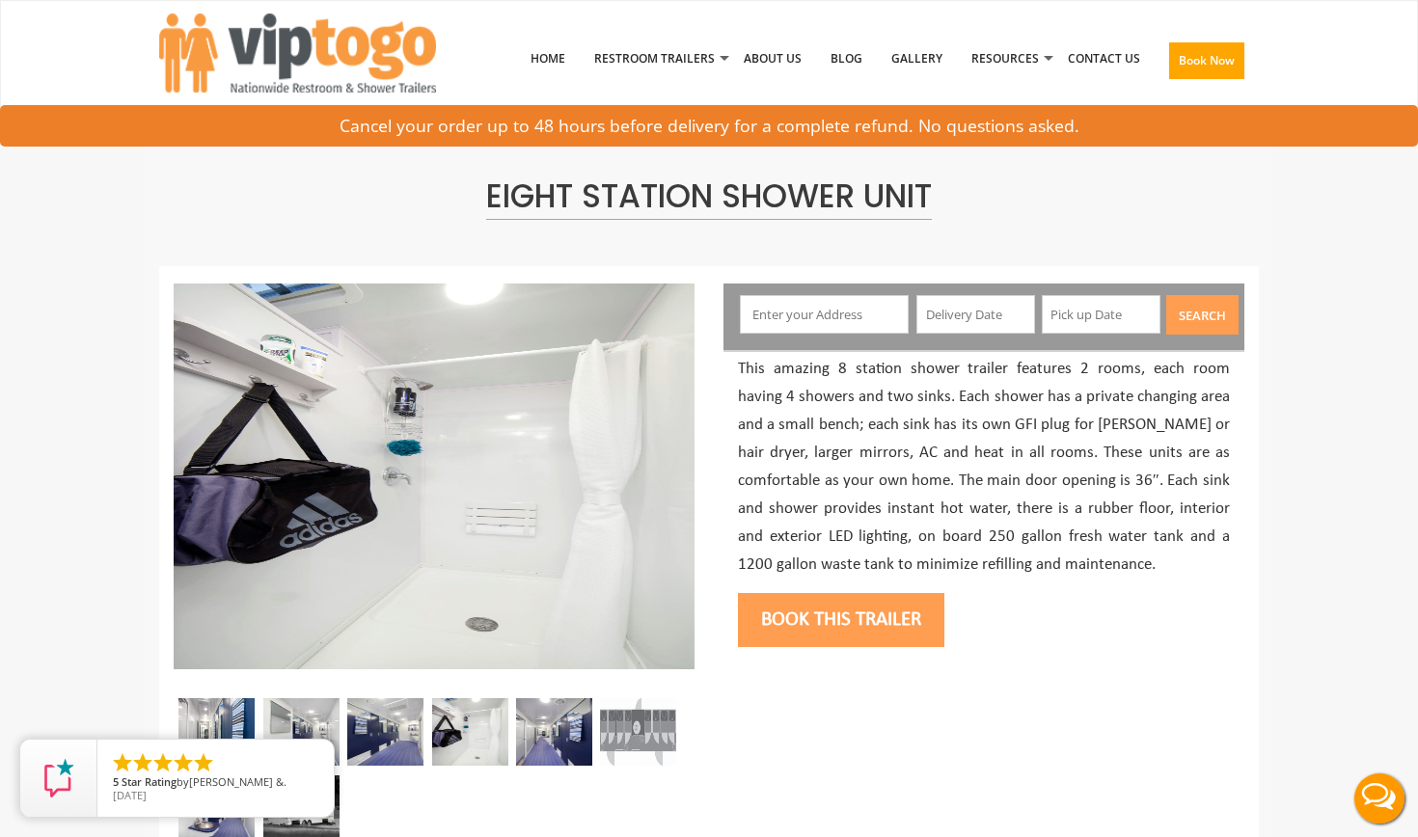
click at [572, 749] on img at bounding box center [554, 732] width 76 height 68
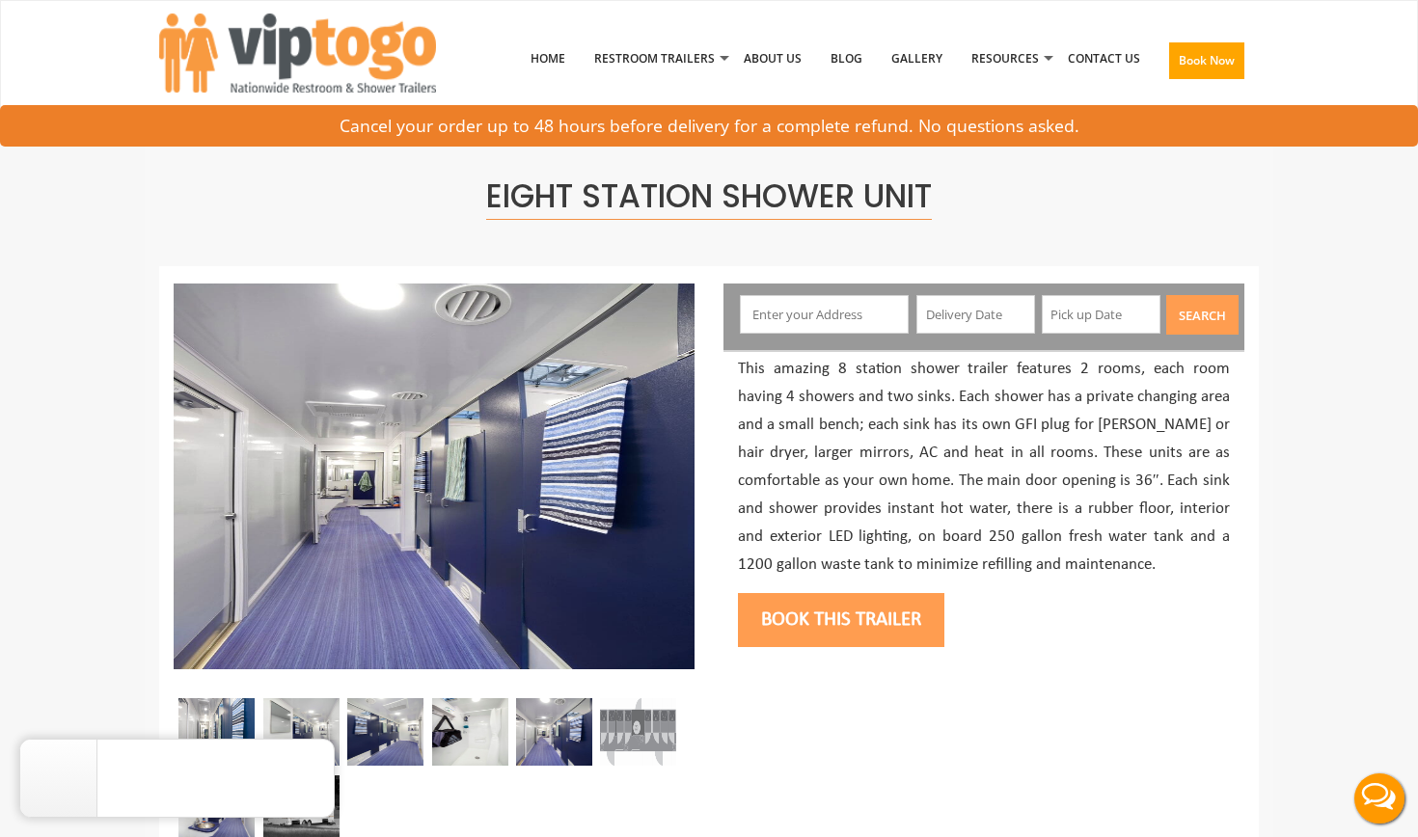
click at [633, 750] on img at bounding box center [638, 732] width 76 height 68
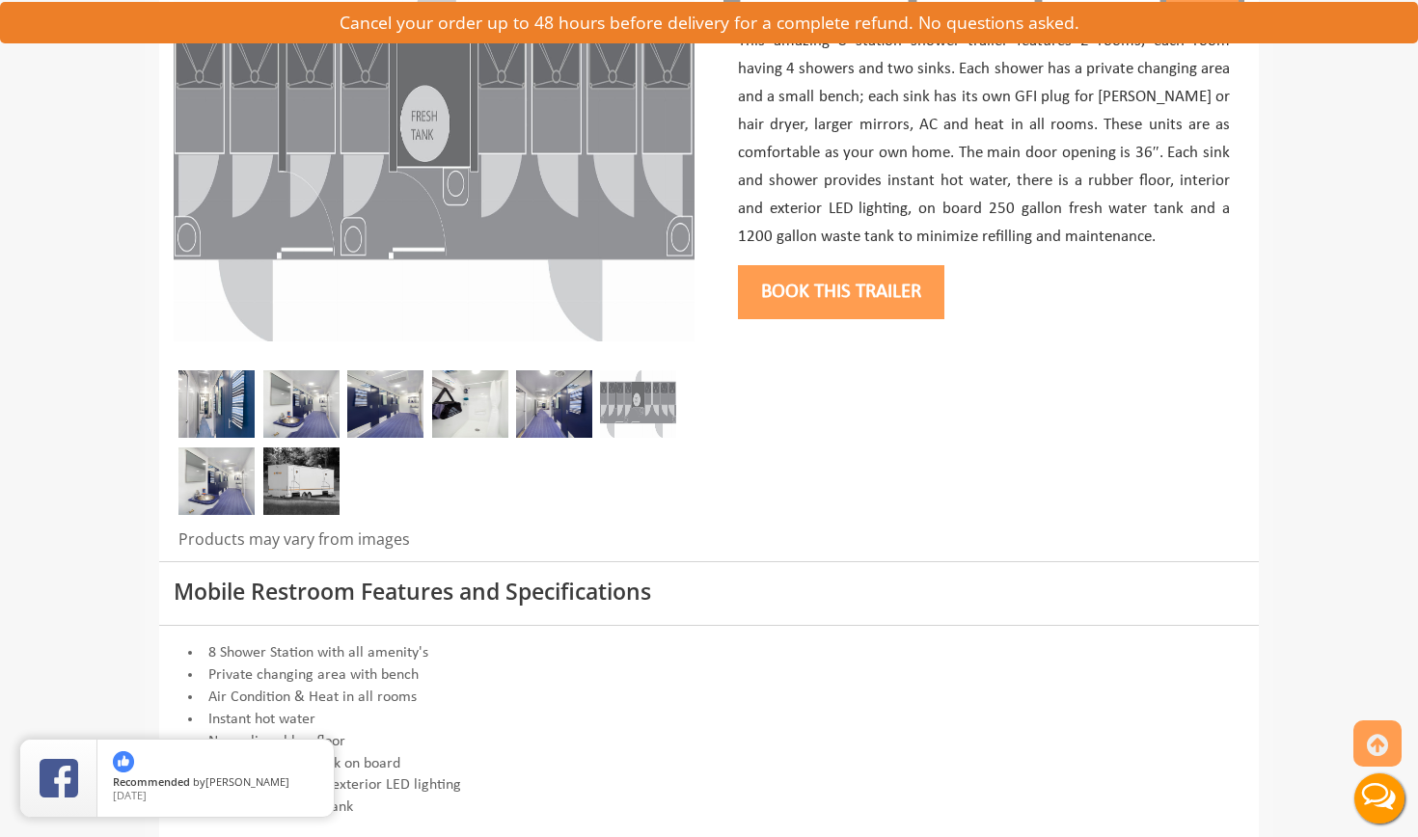
scroll to position [328, 0]
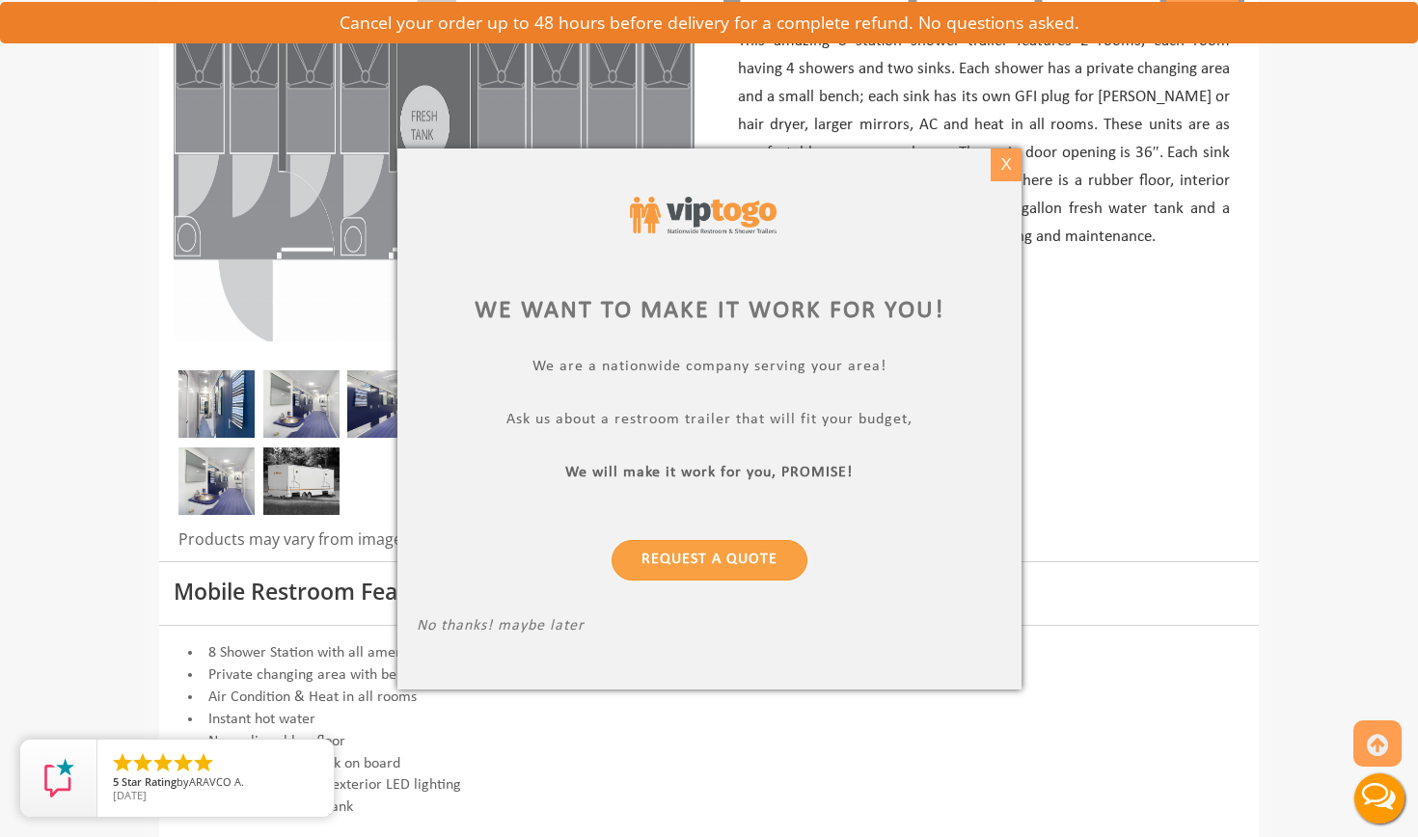
click at [1010, 168] on div "X" at bounding box center [1005, 165] width 30 height 33
